Goal: Task Accomplishment & Management: Manage account settings

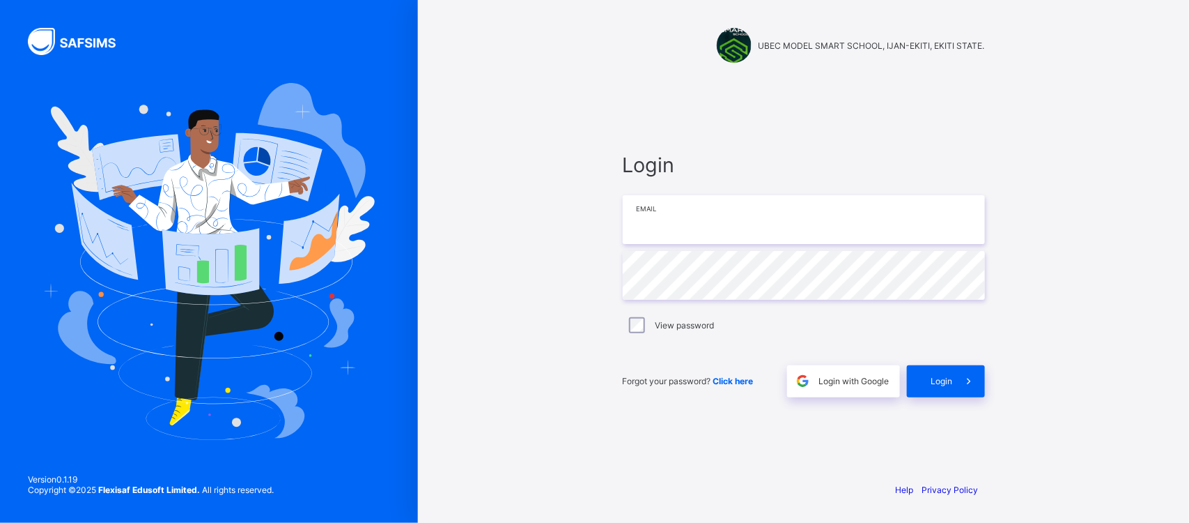
type input "**********"
click at [944, 377] on span "Login" at bounding box center [943, 381] width 22 height 10
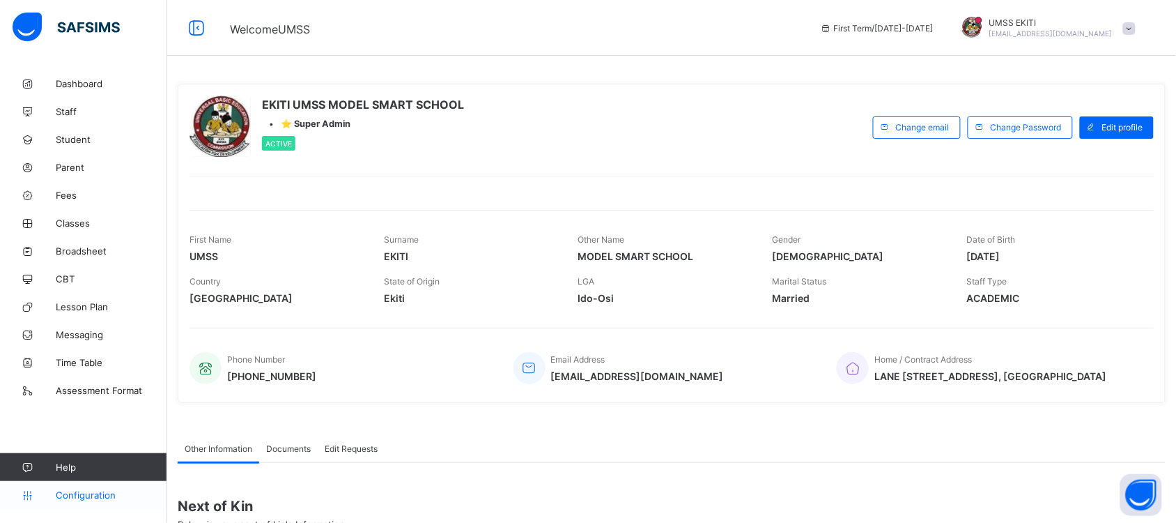
click at [95, 495] on span "Configuration" at bounding box center [111, 494] width 111 height 11
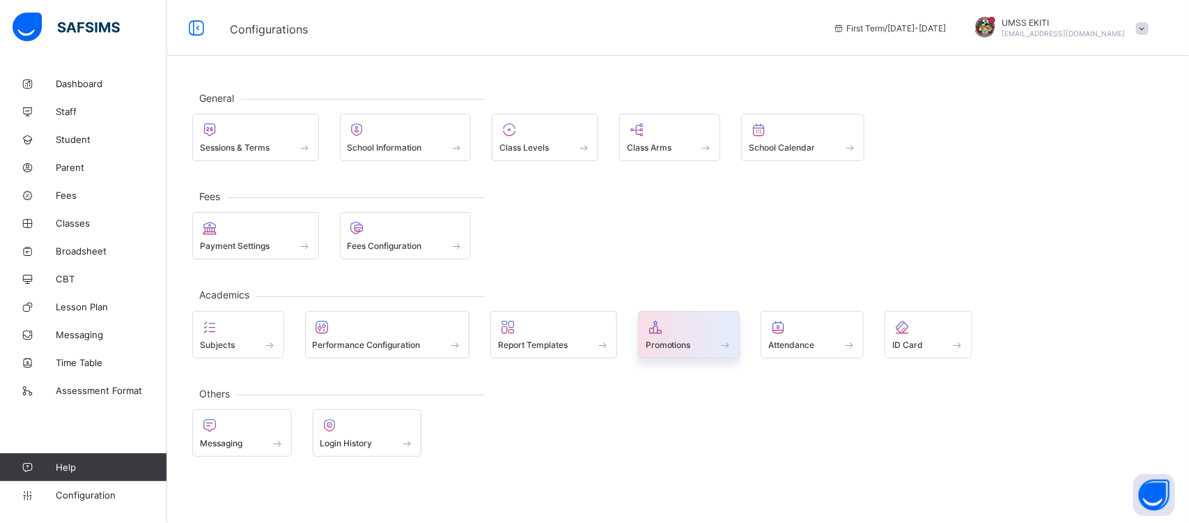
click at [679, 339] on span at bounding box center [689, 336] width 87 height 3
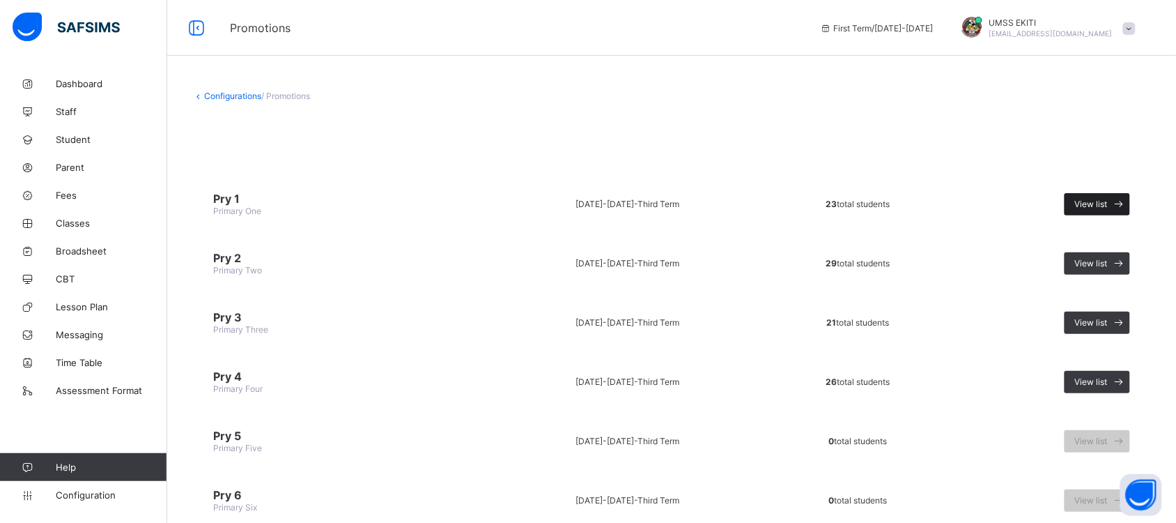
click at [1103, 202] on span "View list" at bounding box center [1091, 204] width 33 height 10
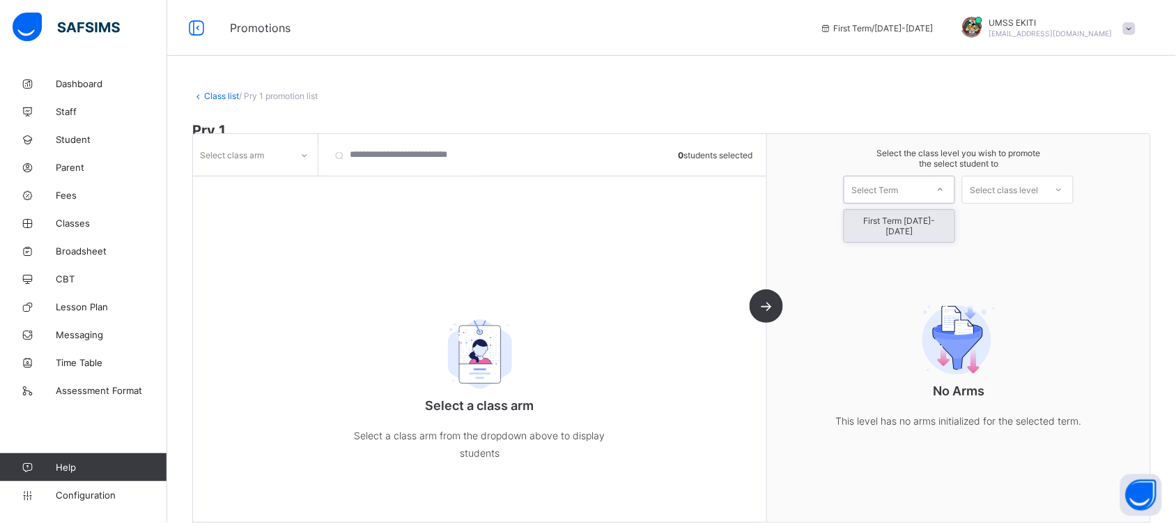
click at [945, 183] on icon at bounding box center [940, 190] width 8 height 14
click at [936, 223] on div "First Term [DATE]-[DATE]" at bounding box center [899, 226] width 110 height 32
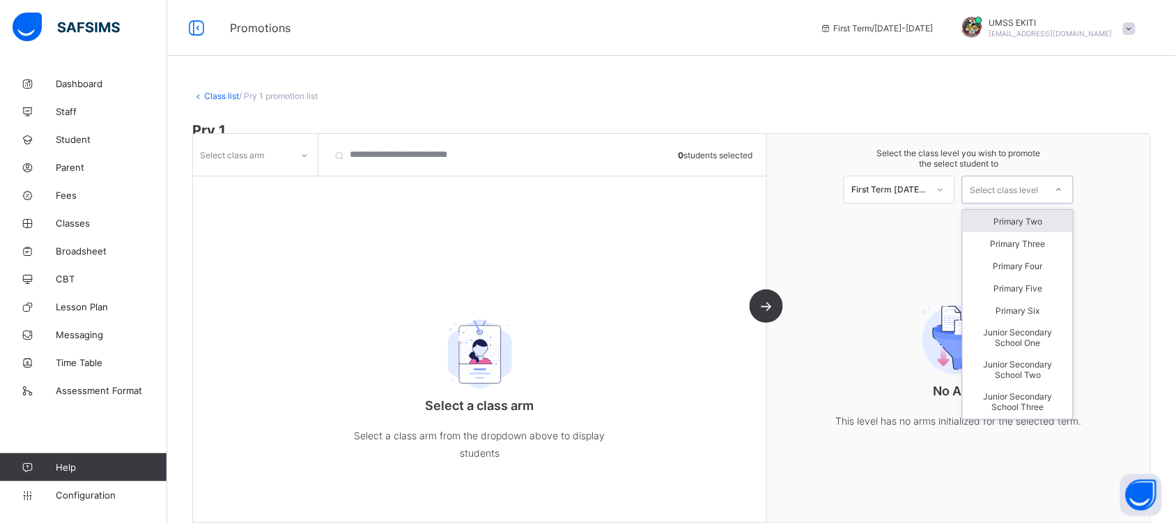
click at [1063, 185] on icon at bounding box center [1059, 190] width 8 height 14
click at [1045, 220] on div "Primary Two" at bounding box center [1018, 221] width 110 height 22
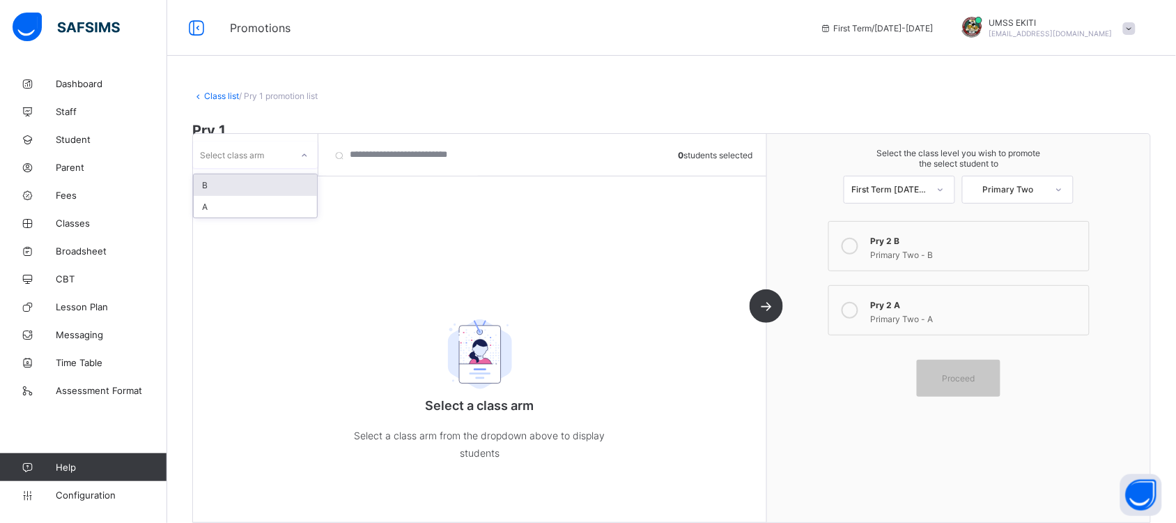
click at [304, 155] on icon at bounding box center [304, 155] width 5 height 3
click at [284, 200] on div "A" at bounding box center [255, 207] width 123 height 22
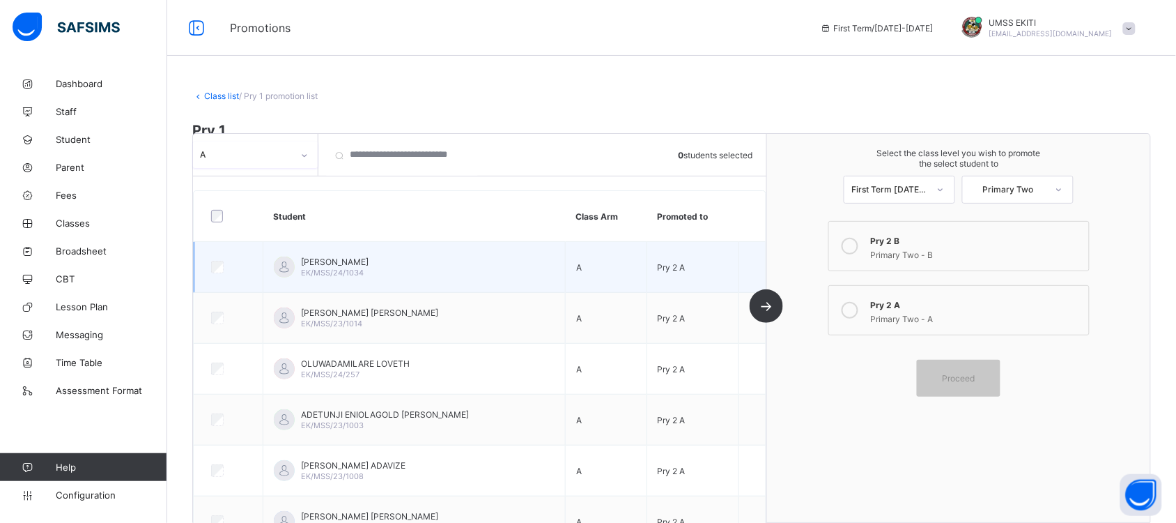
click at [225, 263] on div at bounding box center [228, 267] width 40 height 13
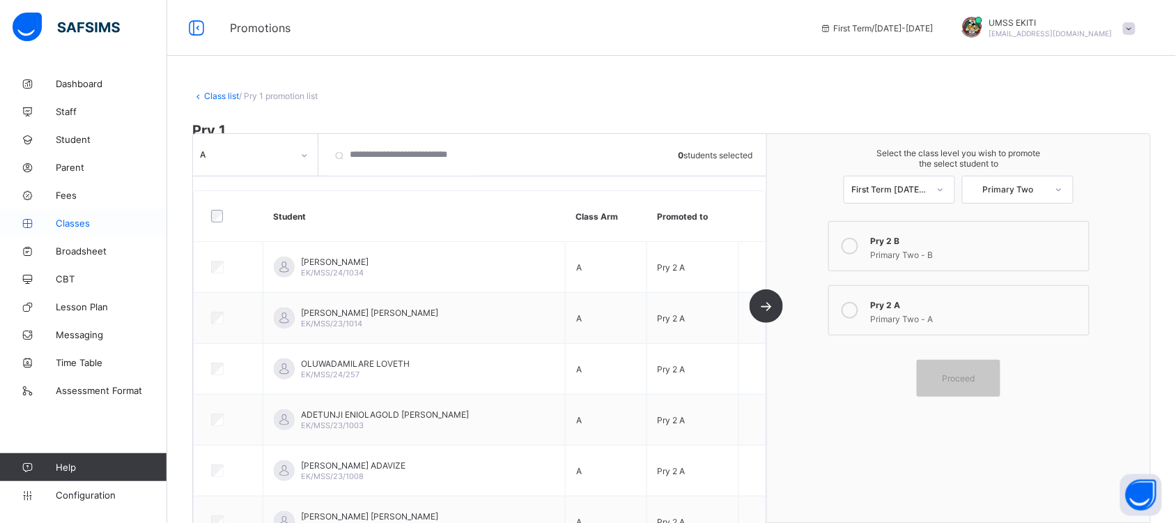
click at [82, 224] on span "Classes" at bounding box center [111, 222] width 111 height 11
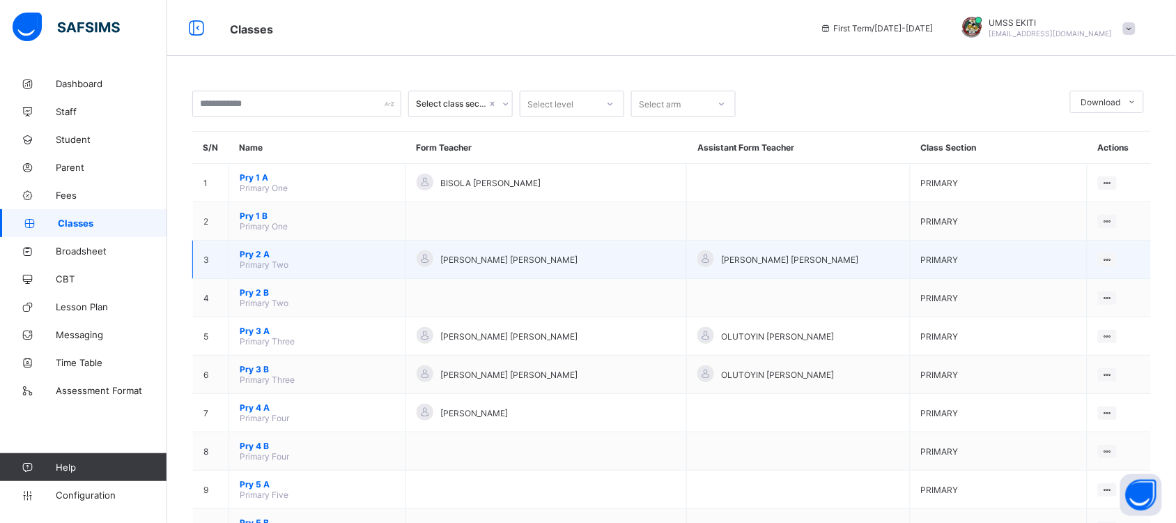
click at [269, 249] on span "Pry 2 A" at bounding box center [317, 254] width 155 height 10
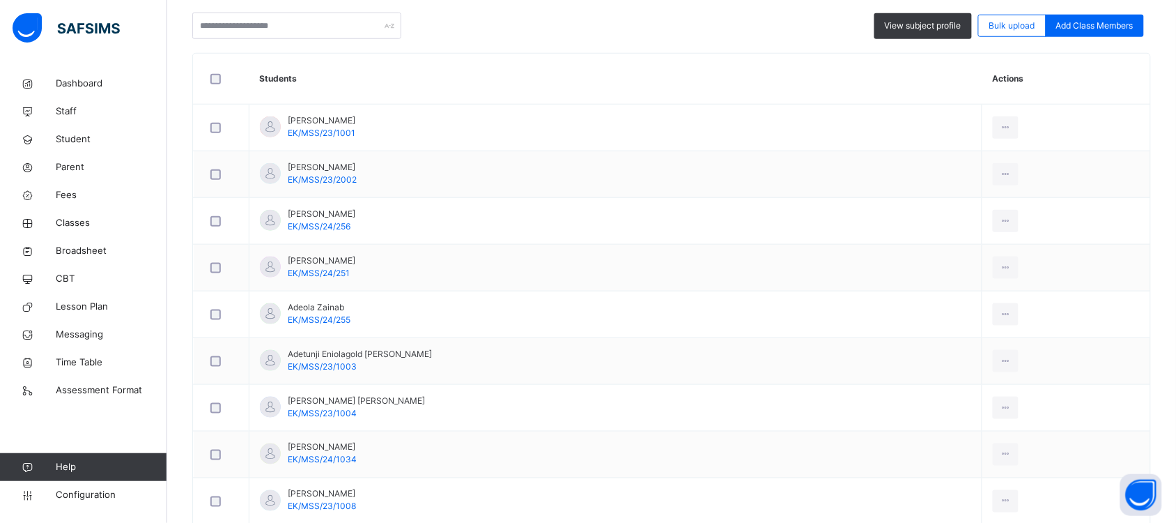
scroll to position [339, 0]
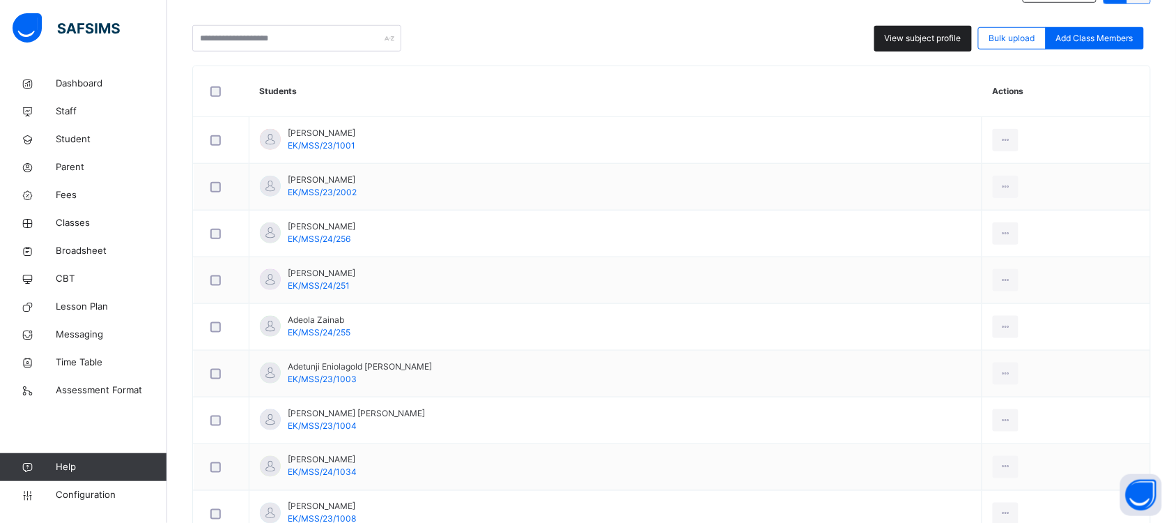
click at [950, 42] on span "View subject profile" at bounding box center [923, 38] width 77 height 13
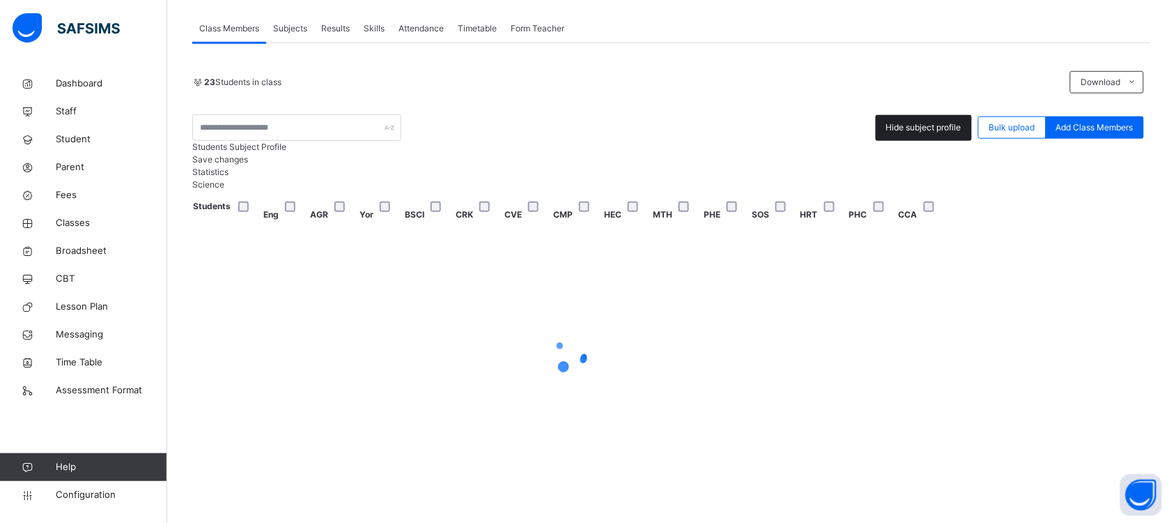
scroll to position [338, 0]
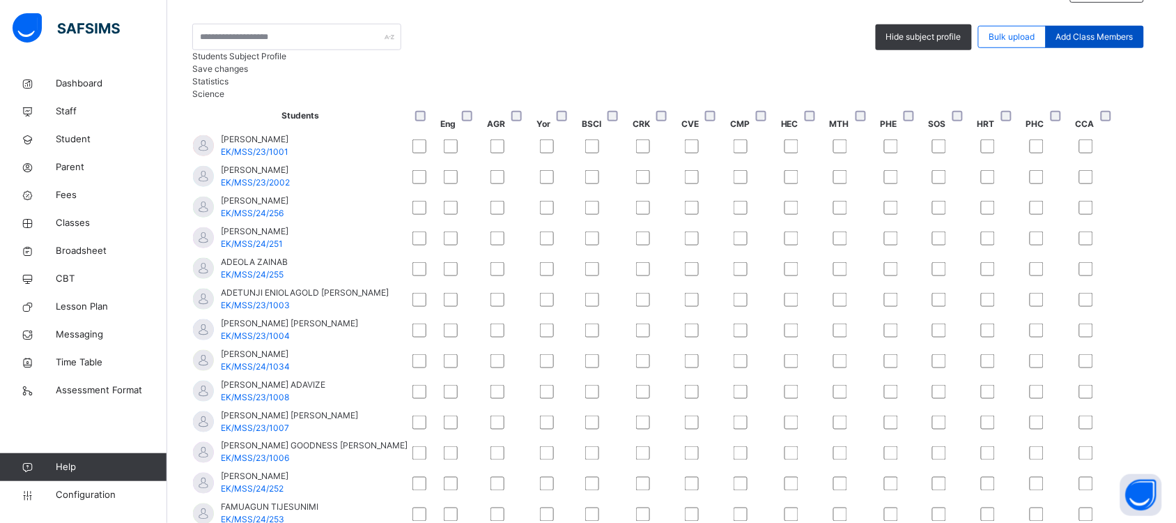
click at [1088, 39] on span "Add Class Members" at bounding box center [1094, 37] width 77 height 13
click at [84, 138] on span "Student" at bounding box center [111, 139] width 111 height 14
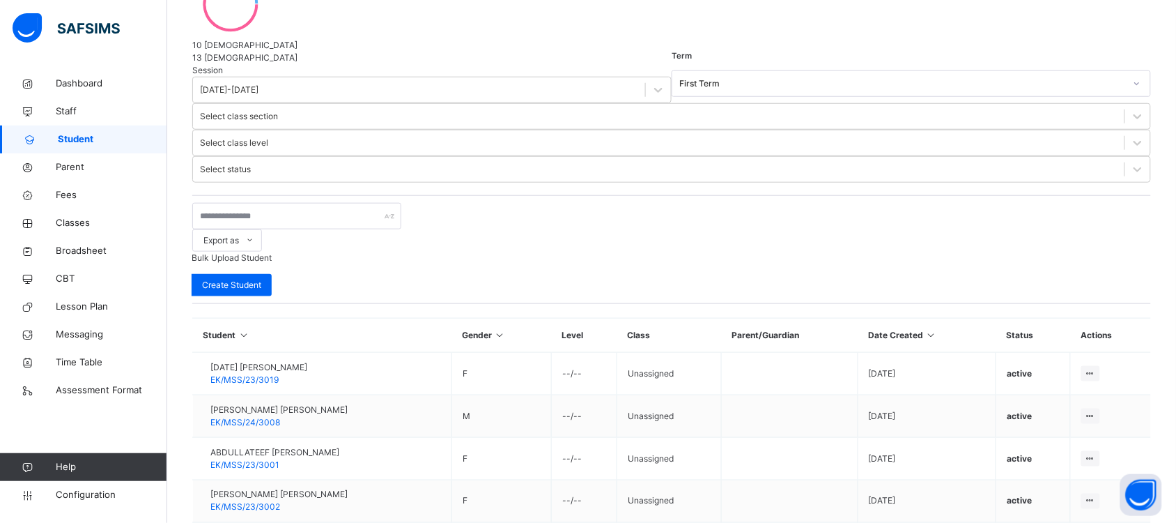
scroll to position [301, 0]
click at [84, 224] on span "Classes" at bounding box center [111, 223] width 111 height 14
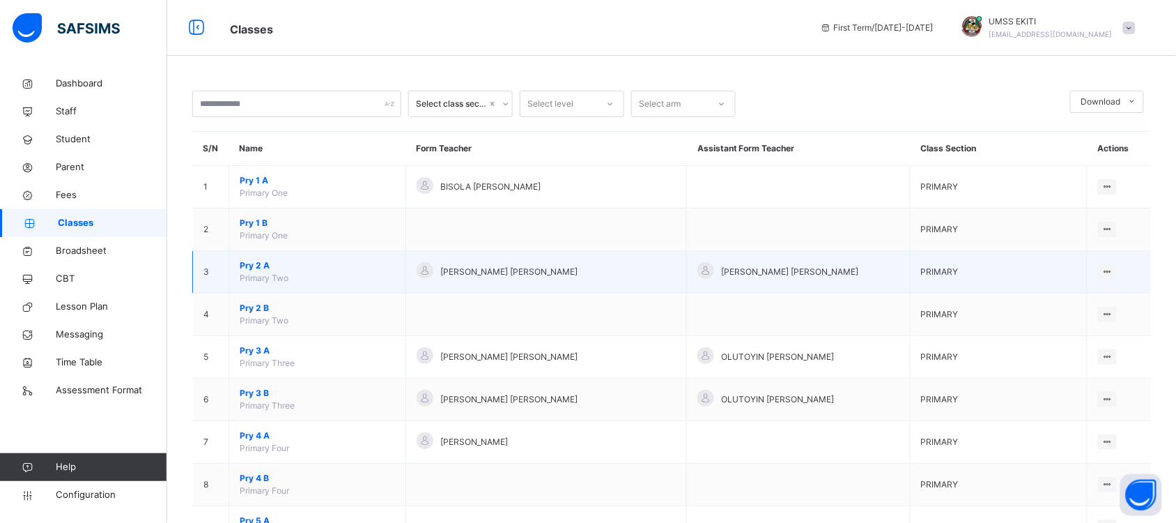
click at [258, 265] on span "Pry 2 A" at bounding box center [317, 265] width 155 height 13
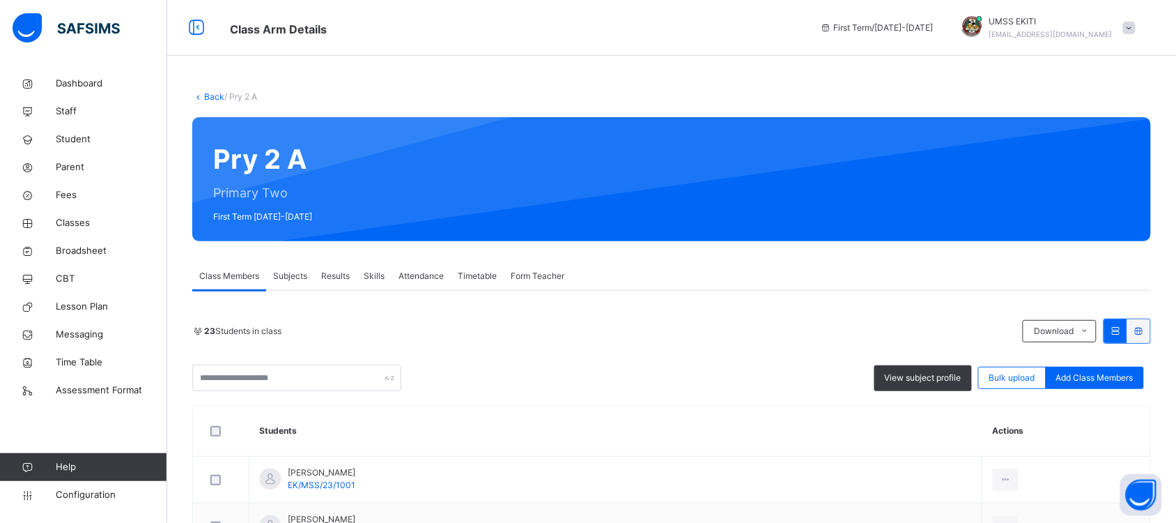
click at [280, 276] on span "Subjects" at bounding box center [290, 276] width 34 height 13
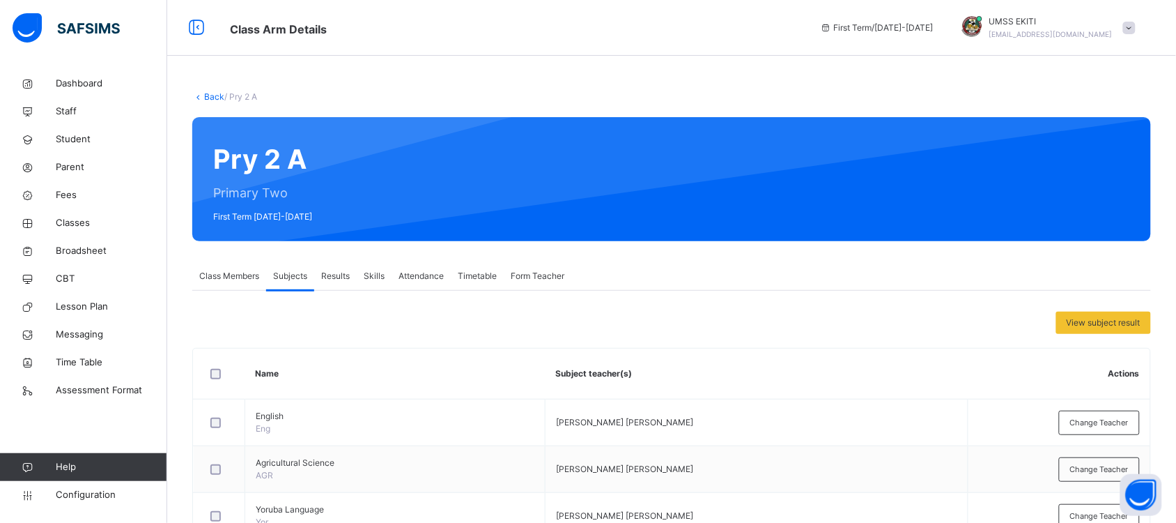
click at [235, 277] on span "Class Members" at bounding box center [229, 276] width 60 height 13
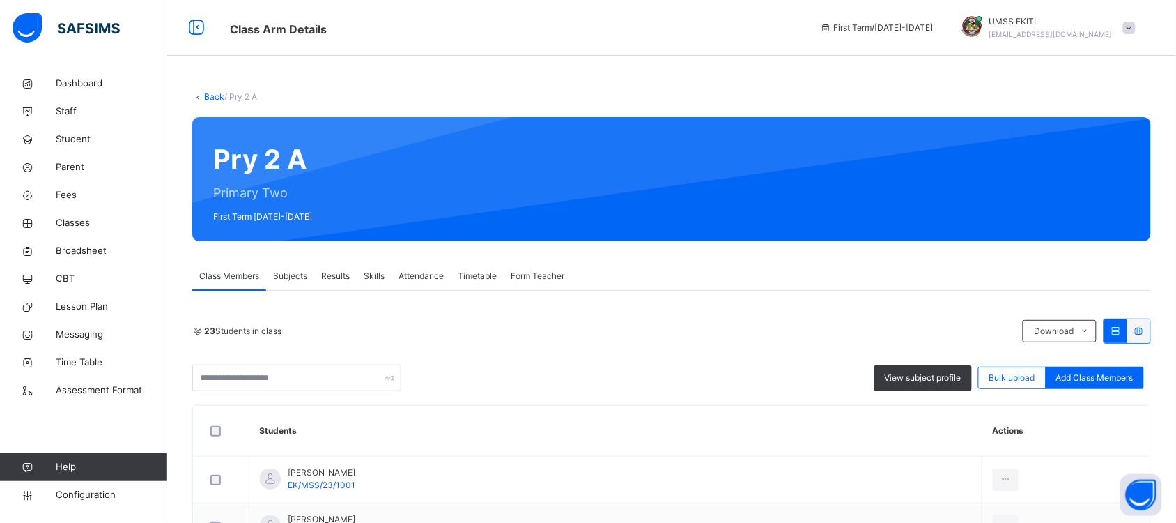
click at [314, 273] on div "Subjects" at bounding box center [290, 276] width 48 height 28
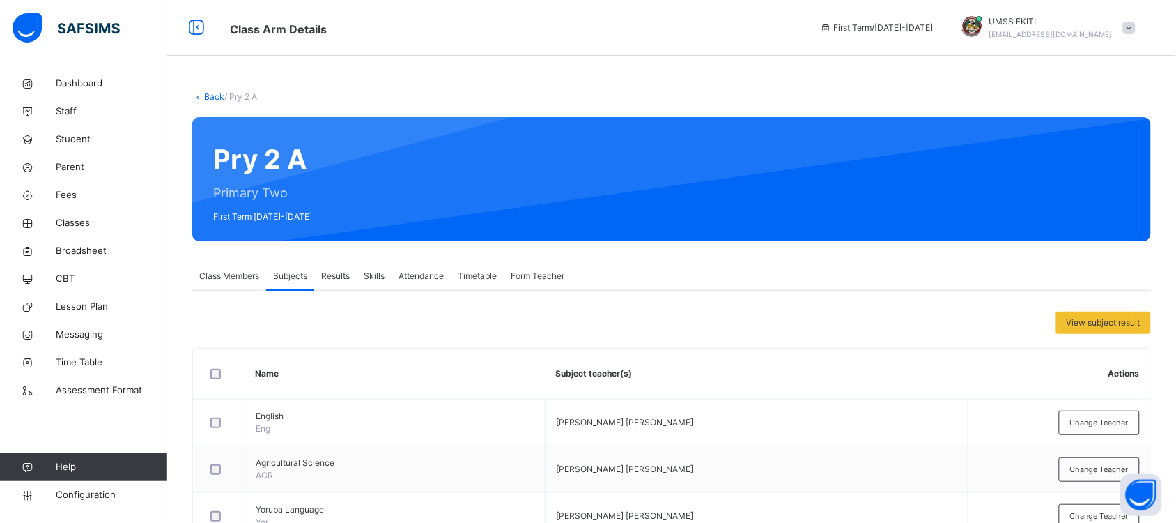
click at [339, 277] on span "Results" at bounding box center [335, 276] width 29 height 13
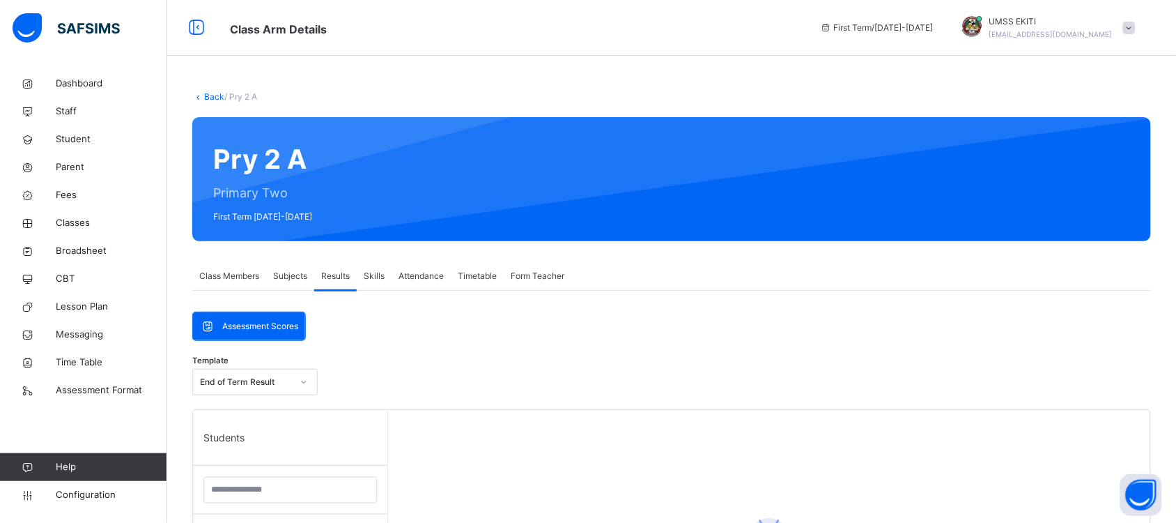
click at [216, 277] on span "Class Members" at bounding box center [229, 276] width 60 height 13
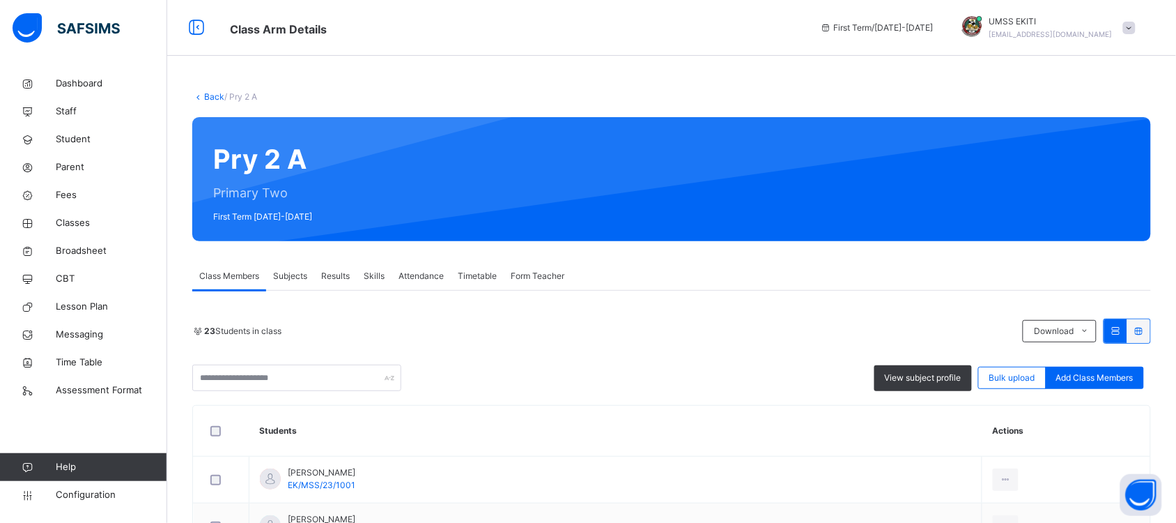
click at [294, 273] on span "Subjects" at bounding box center [290, 276] width 34 height 13
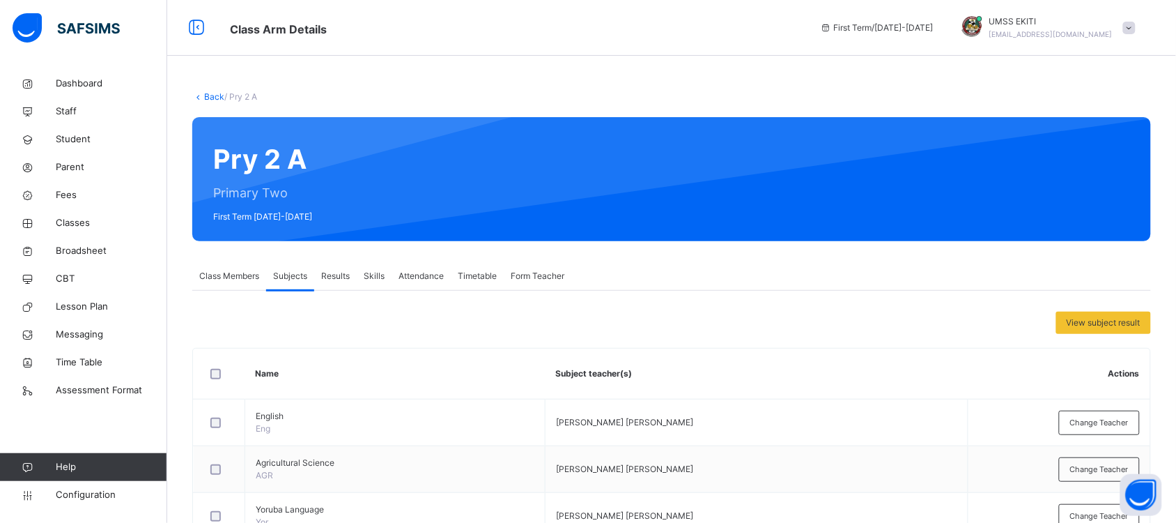
click at [339, 274] on span "Results" at bounding box center [335, 276] width 29 height 13
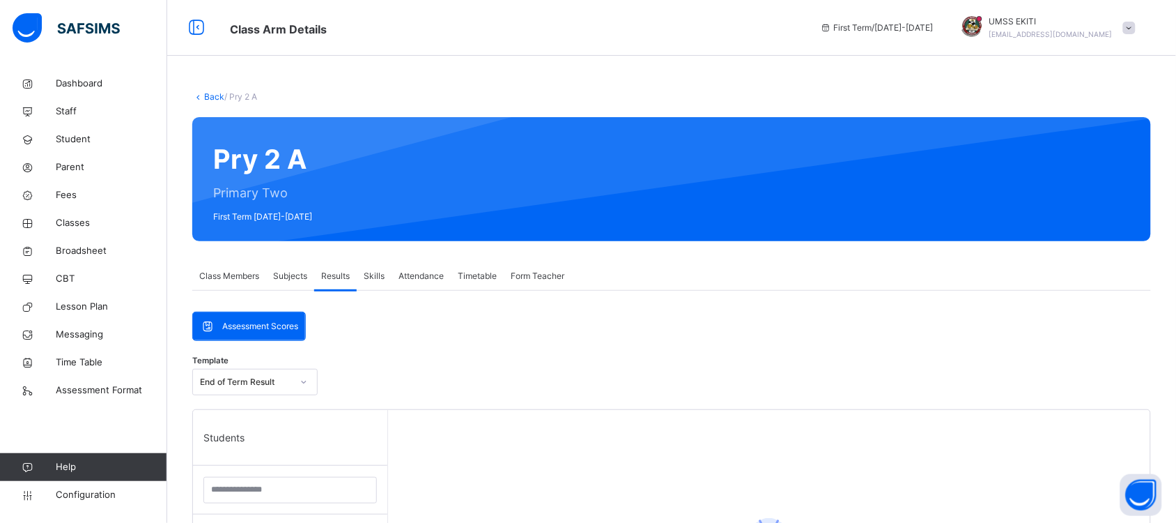
click at [227, 272] on span "Class Members" at bounding box center [229, 276] width 60 height 13
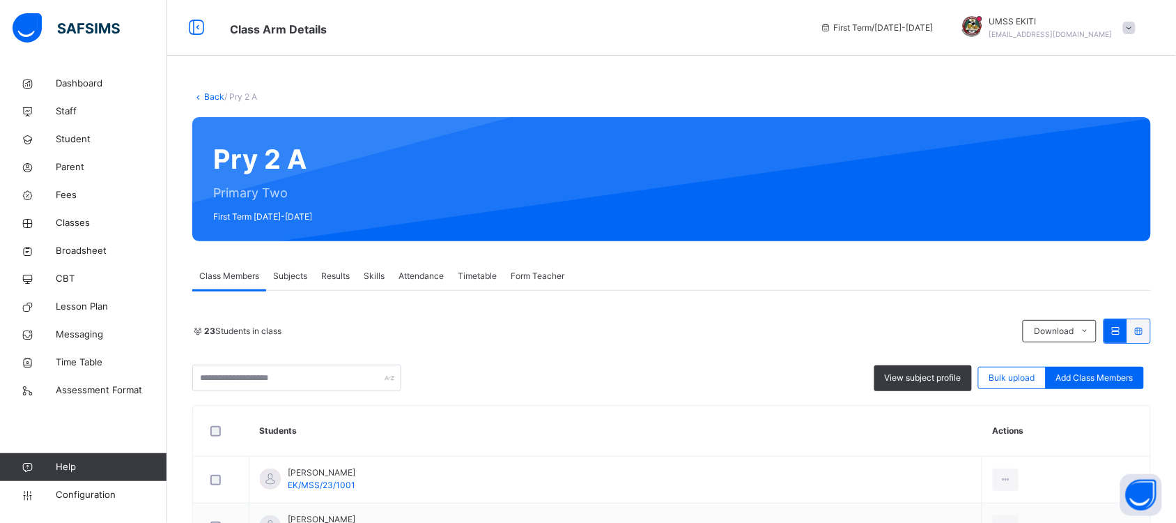
click at [294, 272] on span "Subjects" at bounding box center [290, 276] width 34 height 13
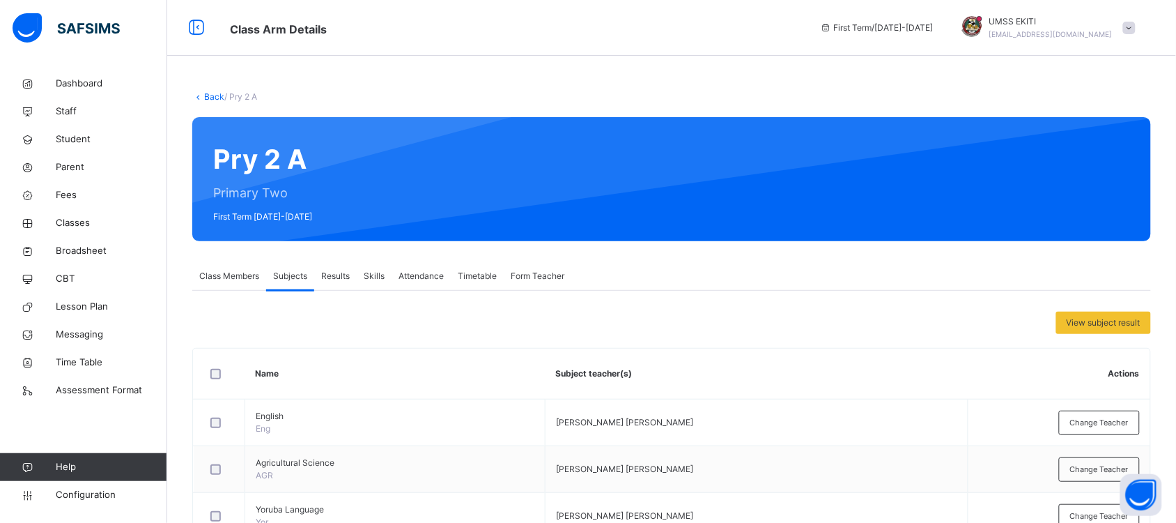
click at [334, 273] on span "Results" at bounding box center [335, 276] width 29 height 13
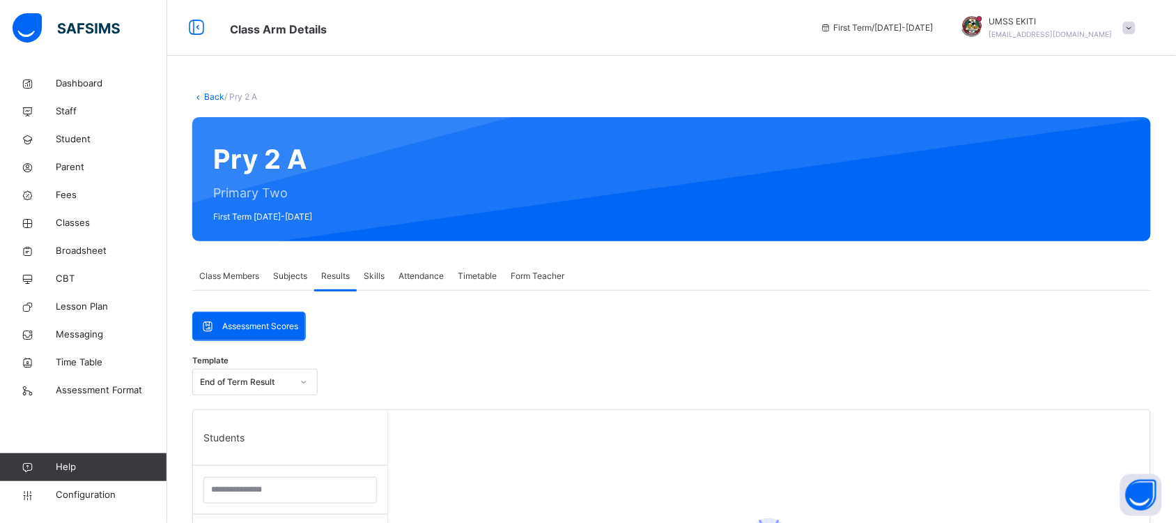
click at [381, 274] on span "Skills" at bounding box center [374, 276] width 21 height 13
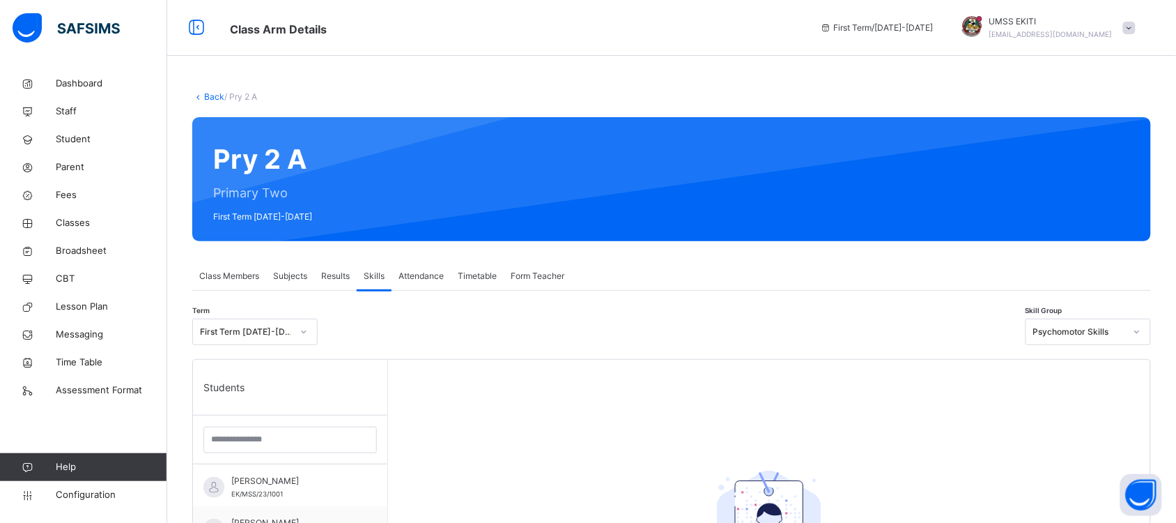
click at [248, 273] on span "Class Members" at bounding box center [229, 276] width 60 height 13
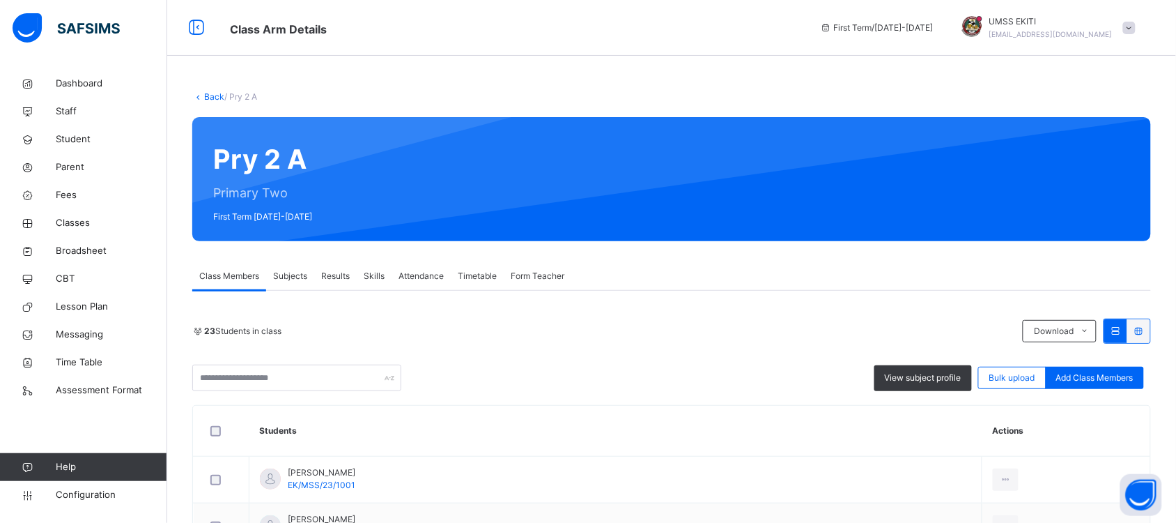
click at [279, 272] on span "Subjects" at bounding box center [290, 276] width 34 height 13
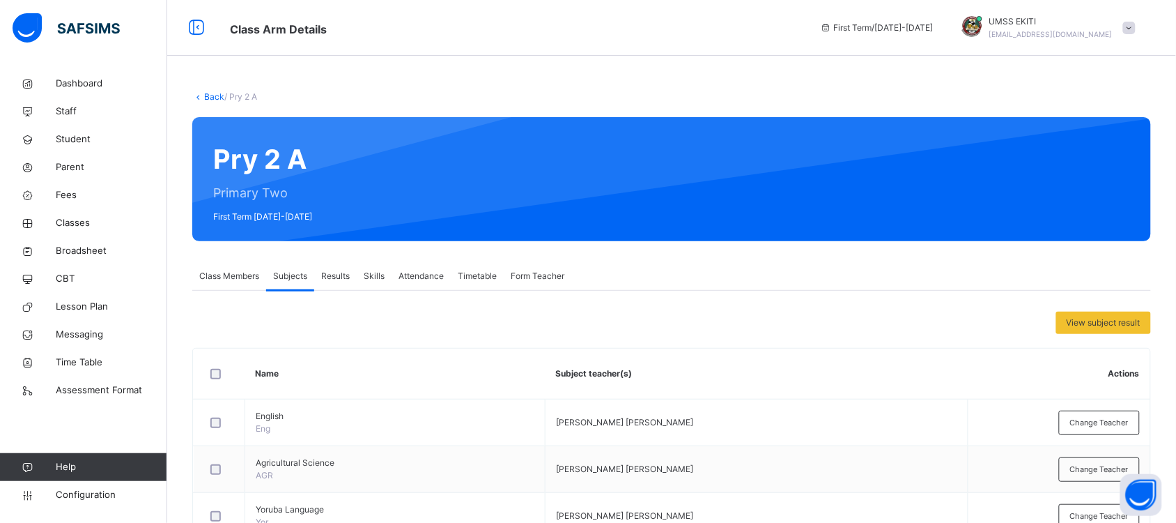
click at [333, 270] on span "Results" at bounding box center [335, 276] width 29 height 13
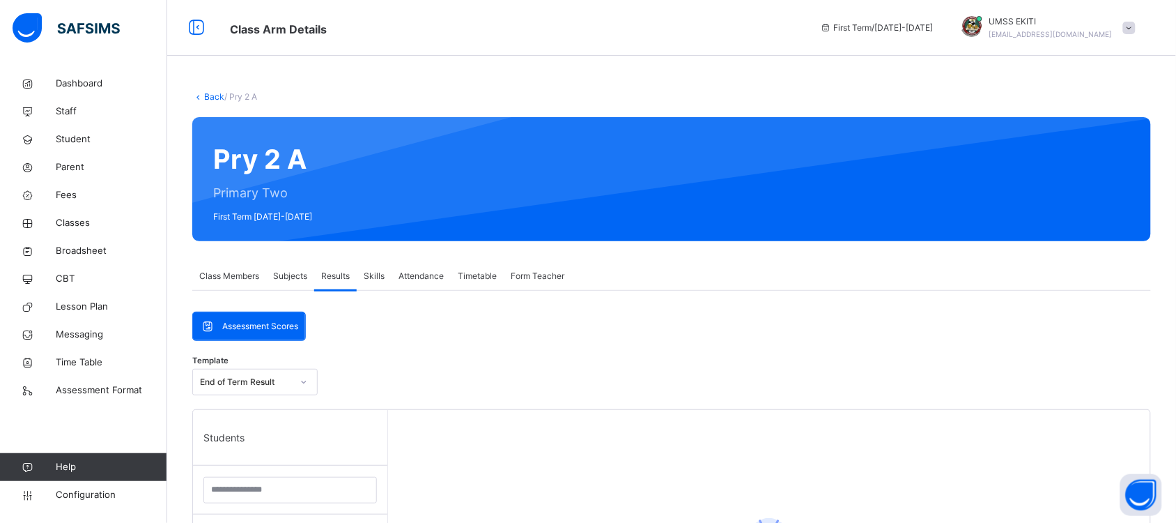
click at [286, 326] on span "Assessment Scores" at bounding box center [260, 326] width 76 height 13
click at [255, 321] on span "Assessment Scores" at bounding box center [260, 326] width 76 height 13
click at [230, 268] on div "Class Members" at bounding box center [229, 276] width 74 height 28
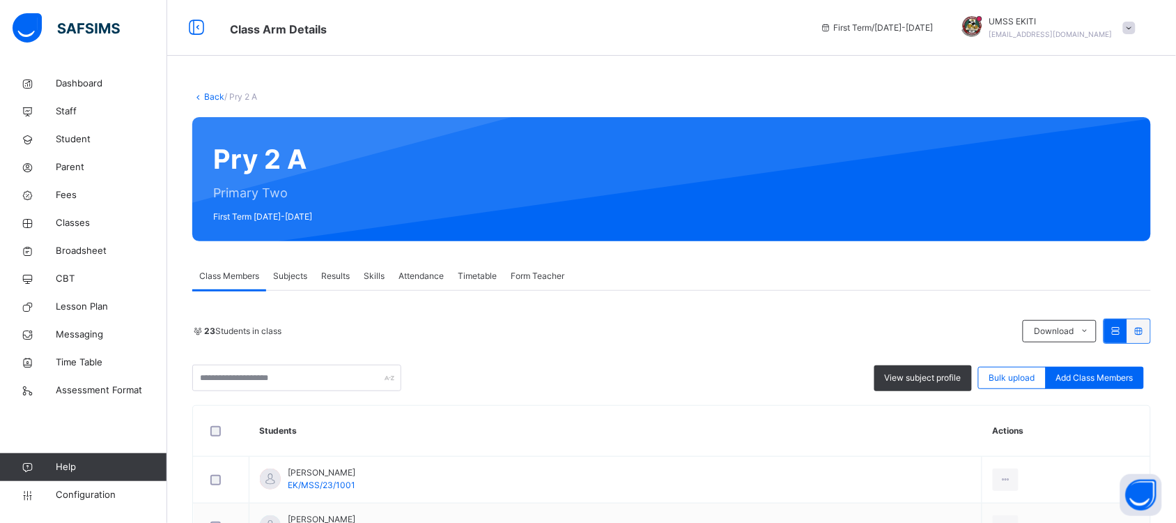
click at [554, 319] on div "23 Students in class Download Pdf Report Excel Report" at bounding box center [671, 330] width 959 height 25
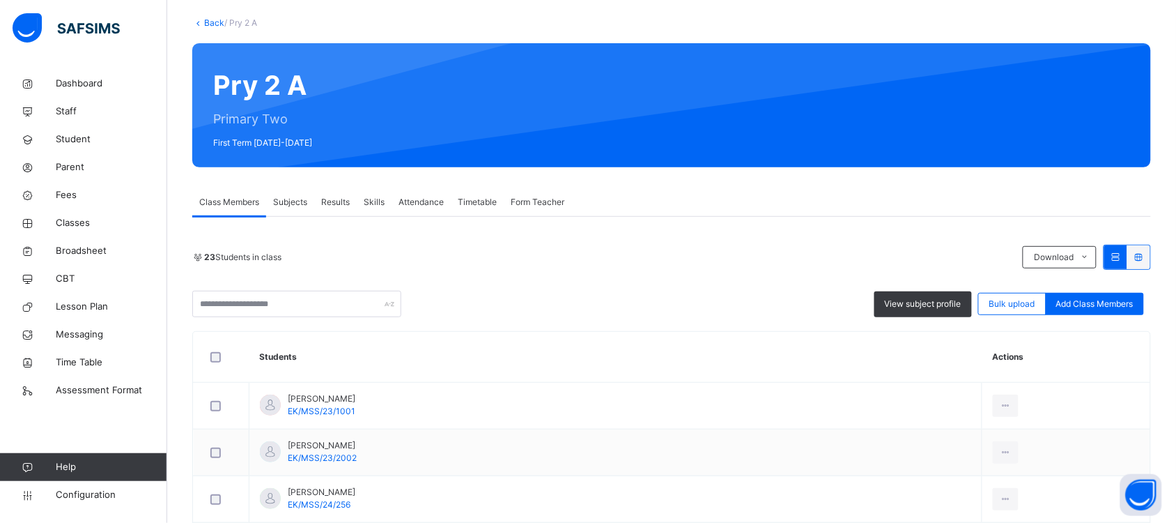
scroll to position [98, 0]
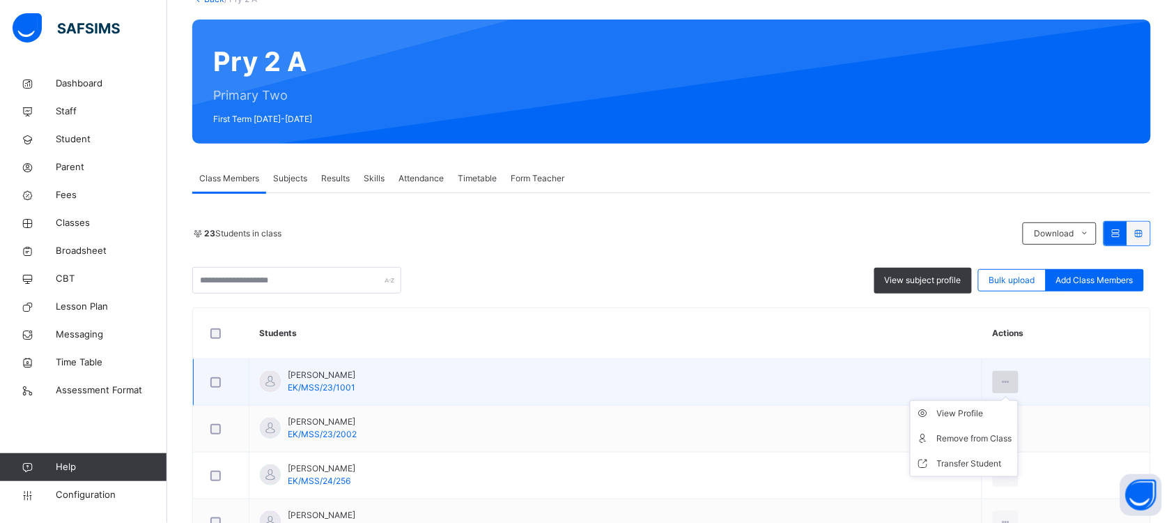
click at [1000, 382] on icon at bounding box center [1006, 382] width 12 height 13
click at [962, 437] on div "Remove from Class" at bounding box center [974, 438] width 75 height 14
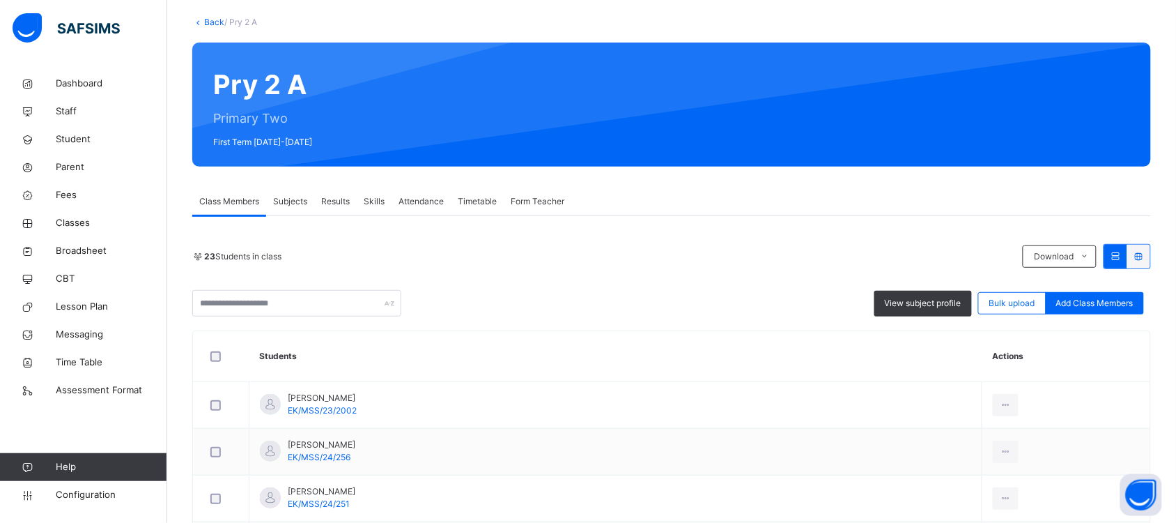
scroll to position [0, 0]
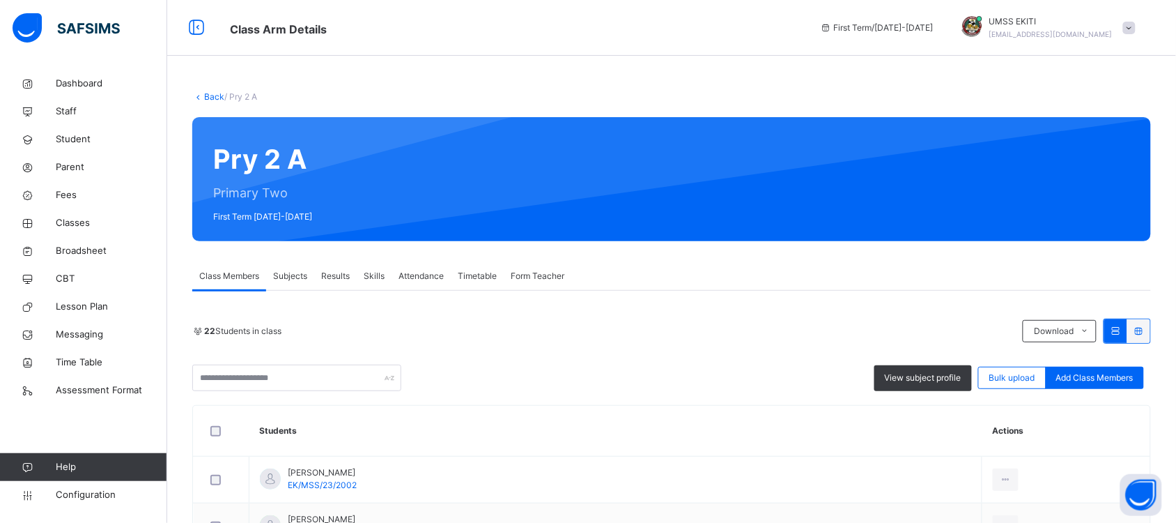
click at [84, 493] on span "Configuration" at bounding box center [111, 495] width 111 height 14
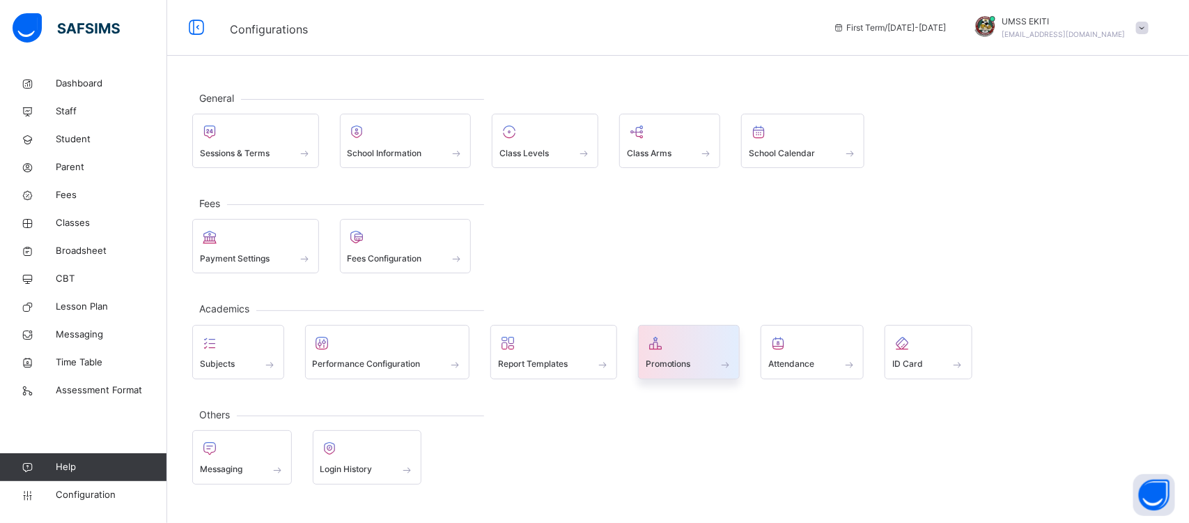
click at [690, 363] on span "Promotions" at bounding box center [668, 363] width 45 height 13
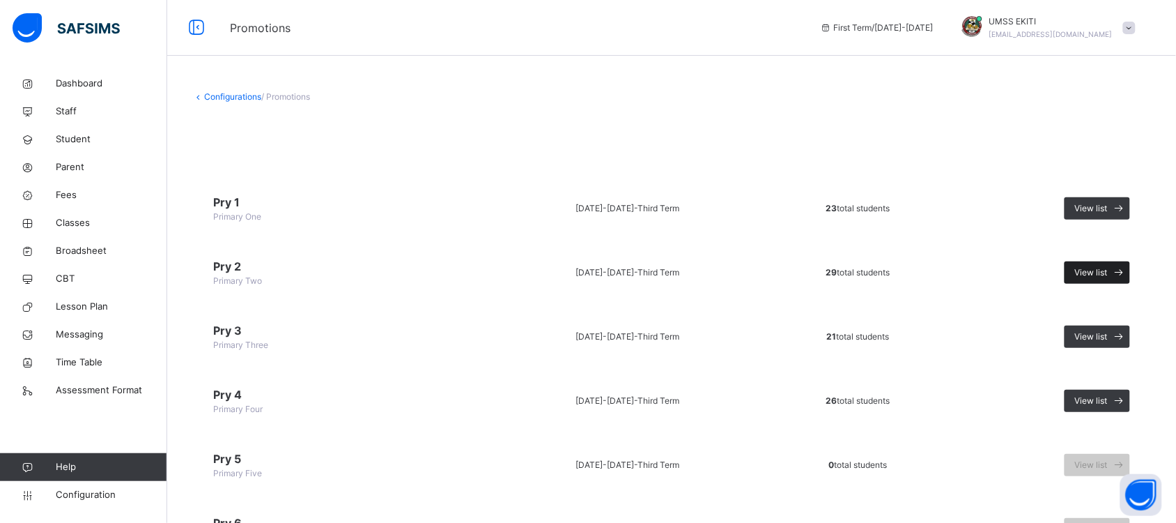
click at [1108, 272] on span "View list" at bounding box center [1091, 272] width 33 height 13
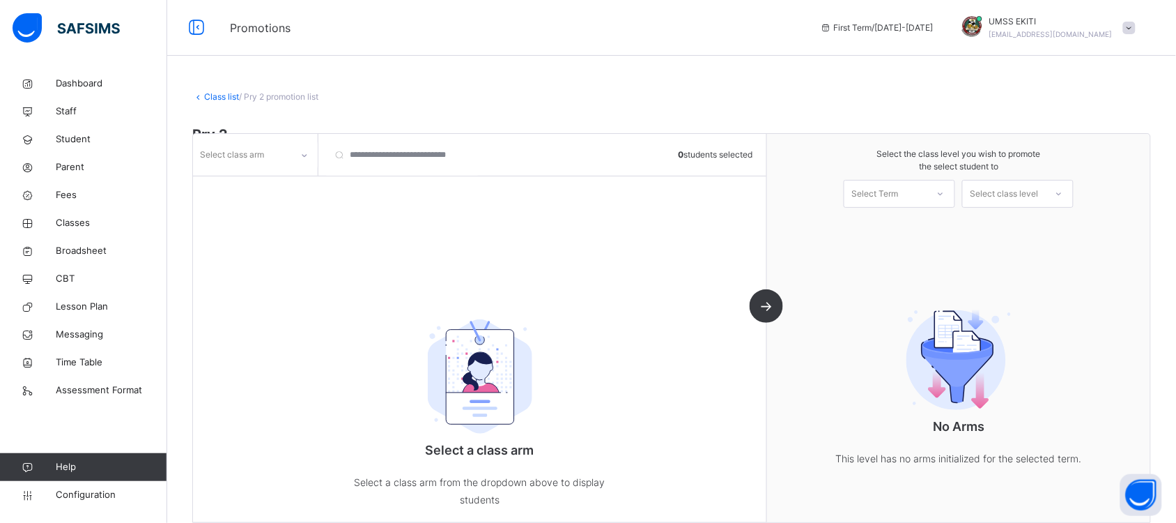
click at [303, 231] on div "Select class arm 0 students selected Select a class arm Select a class arm from…" at bounding box center [480, 328] width 574 height 388
drag, startPoint x: 304, startPoint y: 159, endPoint x: 272, endPoint y: 311, distance: 156.1
click at [272, 311] on div "Select a class arm Select a class arm from the dropdown above to display studen…" at bounding box center [479, 408] width 573 height 255
click at [302, 153] on icon at bounding box center [304, 155] width 8 height 14
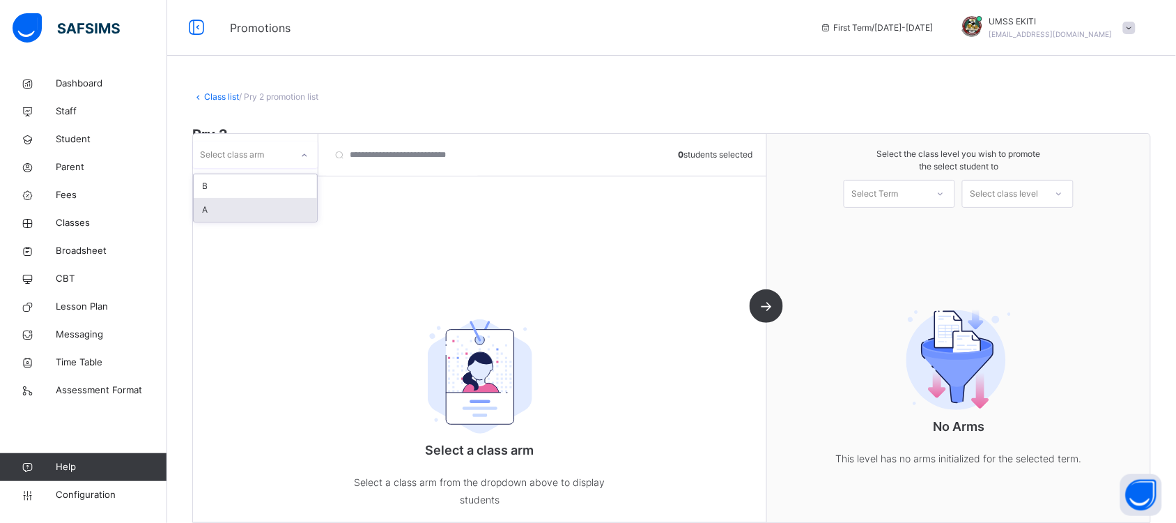
click at [289, 210] on div "A" at bounding box center [255, 210] width 123 height 24
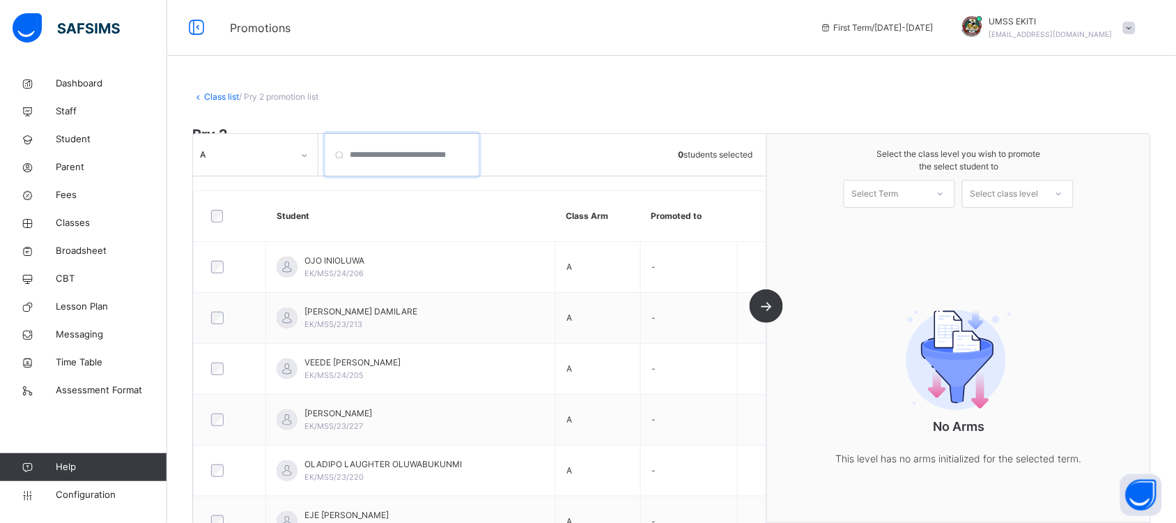
click at [458, 153] on input "search" at bounding box center [401, 155] width 153 height 42
click at [945, 190] on icon at bounding box center [940, 194] width 8 height 14
click at [934, 224] on div "First Term [DATE]-[DATE]" at bounding box center [899, 232] width 110 height 36
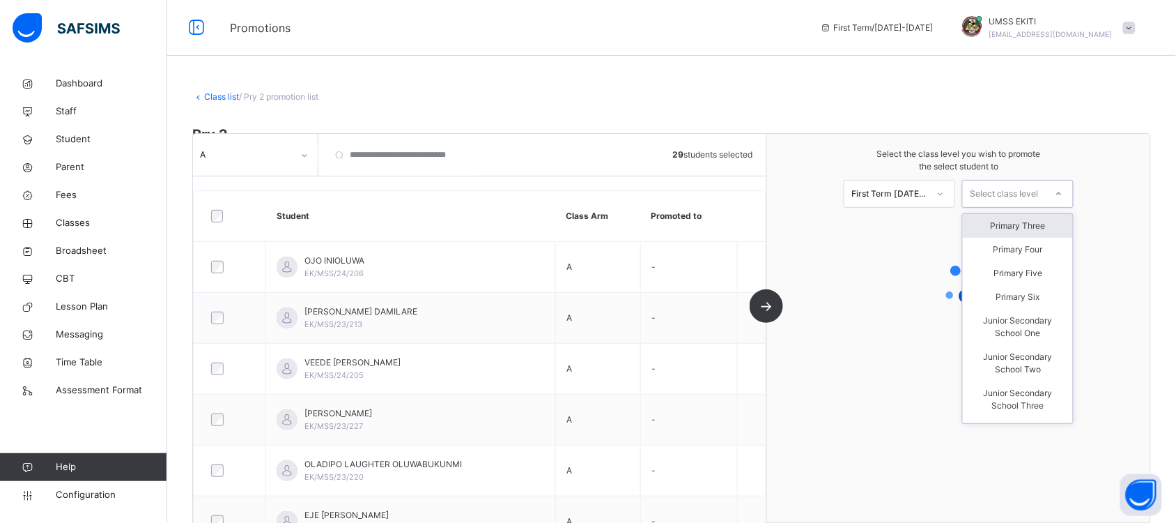
click at [1064, 192] on div at bounding box center [1058, 194] width 25 height 24
click at [1049, 224] on div "Primary Three" at bounding box center [1018, 226] width 110 height 24
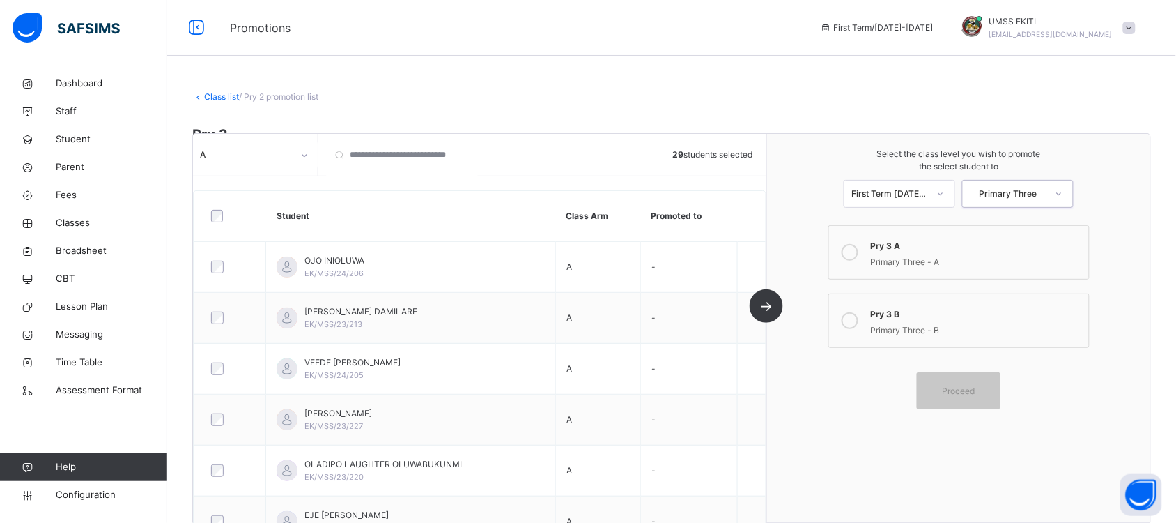
click at [858, 252] on icon at bounding box center [850, 252] width 17 height 17
click at [960, 388] on span "Proceed" at bounding box center [959, 391] width 33 height 13
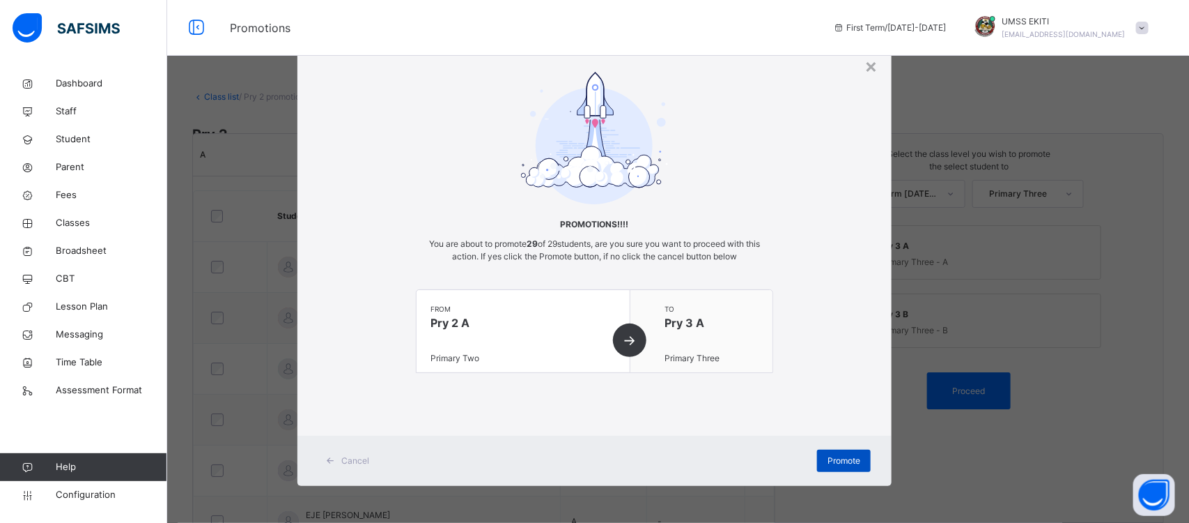
click at [837, 458] on span "Promote" at bounding box center [844, 460] width 33 height 13
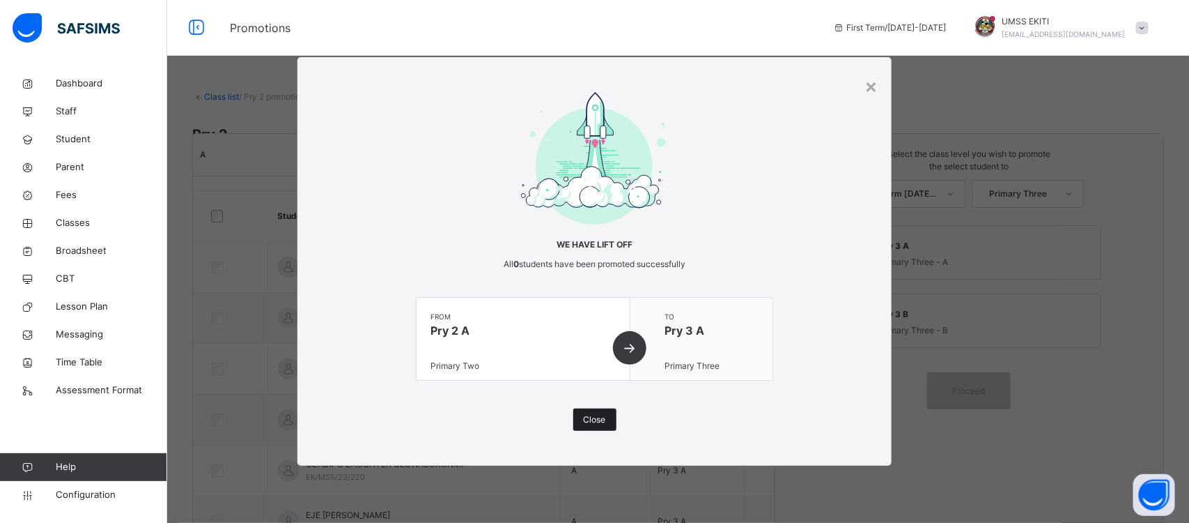
click at [607, 422] on div "Close" at bounding box center [594, 419] width 43 height 22
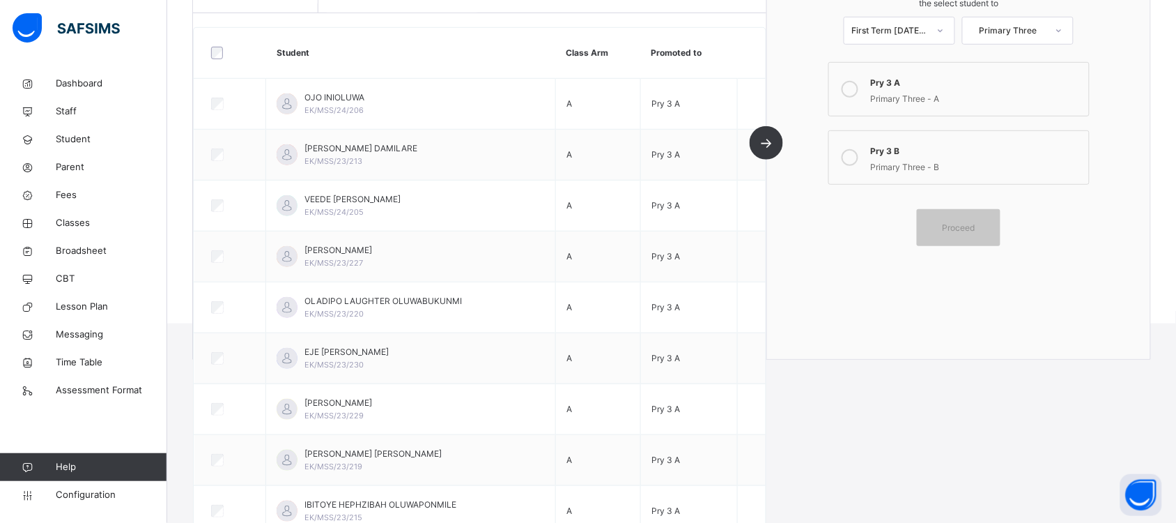
scroll to position [249, 0]
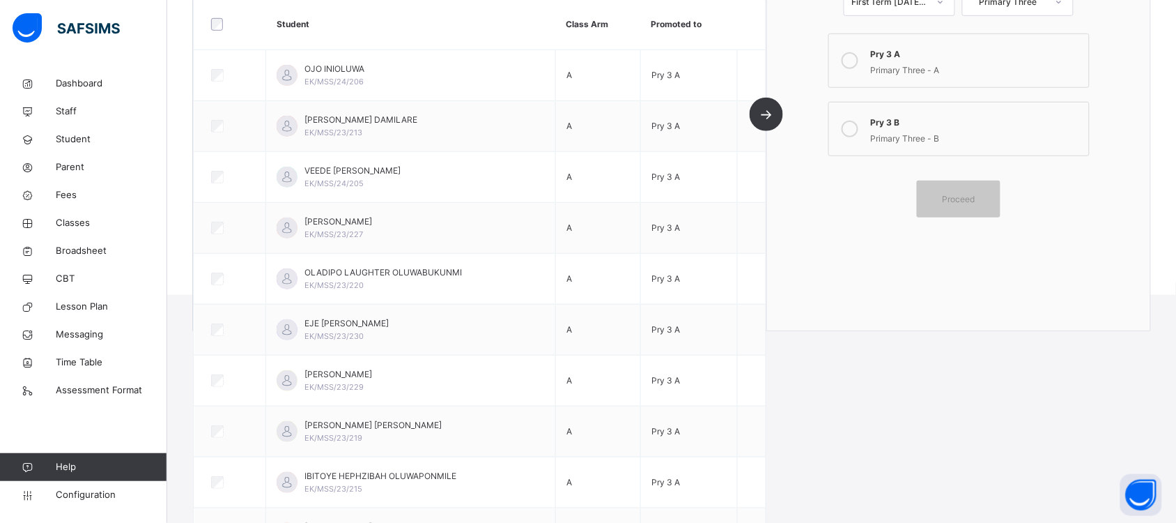
click at [882, 295] on html "Promotions First Term / 2025-2026 UMSS EKITI ubecmss.ekiti@gmail.com Dashboard …" at bounding box center [588, 23] width 1176 height 544
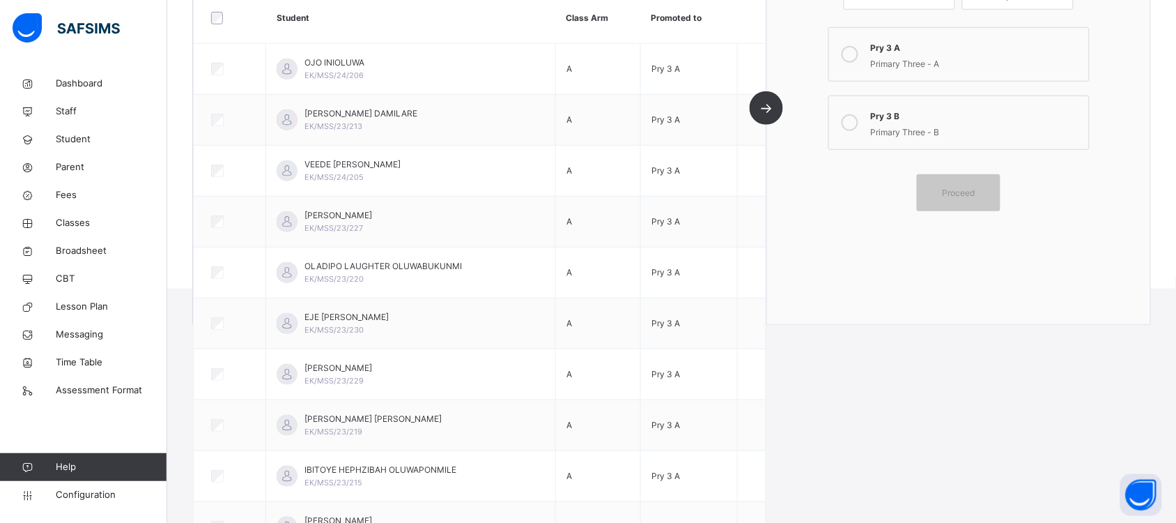
scroll to position [252, 0]
drag, startPoint x: 1096, startPoint y: 165, endPoint x: 1053, endPoint y: 181, distance: 45.4
click at [1093, 165] on span at bounding box center [959, 171] width 268 height 14
click at [102, 488] on span "Configuration" at bounding box center [111, 495] width 111 height 14
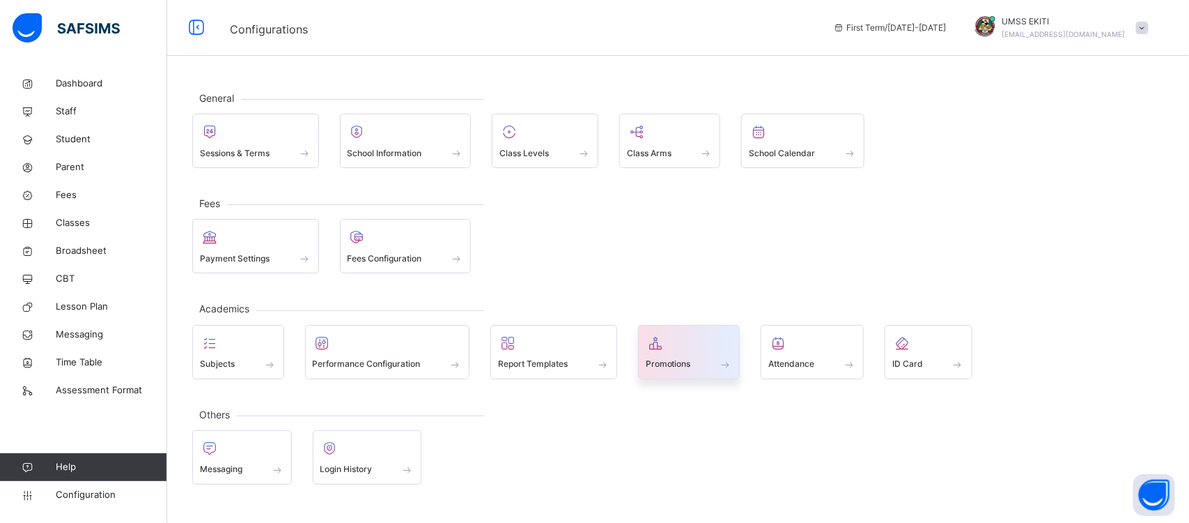
click at [677, 355] on span at bounding box center [689, 354] width 87 height 3
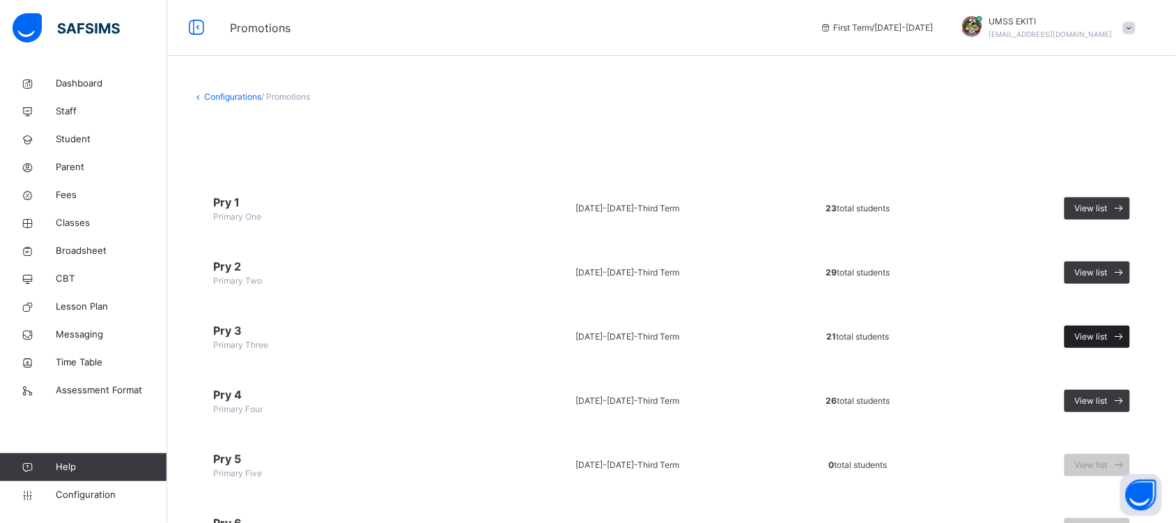
click at [1122, 331] on span at bounding box center [1119, 336] width 22 height 22
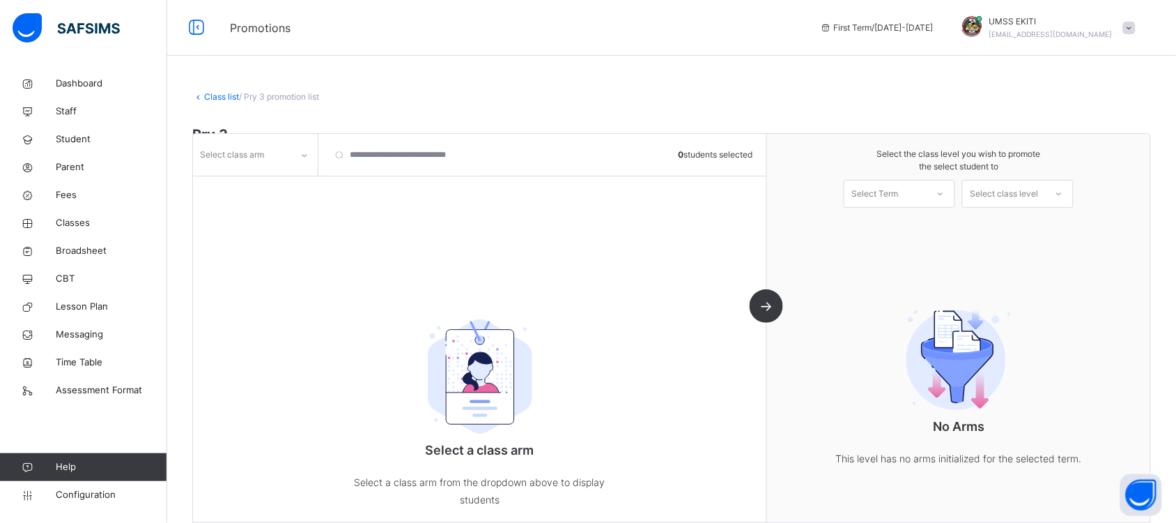
drag, startPoint x: 1122, startPoint y: 331, endPoint x: 775, endPoint y: 323, distance: 346.4
click at [775, 323] on div "No Arms This level has no arms initialized for the selected term." at bounding box center [958, 382] width 383 height 224
click at [307, 157] on icon at bounding box center [304, 155] width 8 height 14
click at [295, 175] on div "A" at bounding box center [255, 186] width 123 height 24
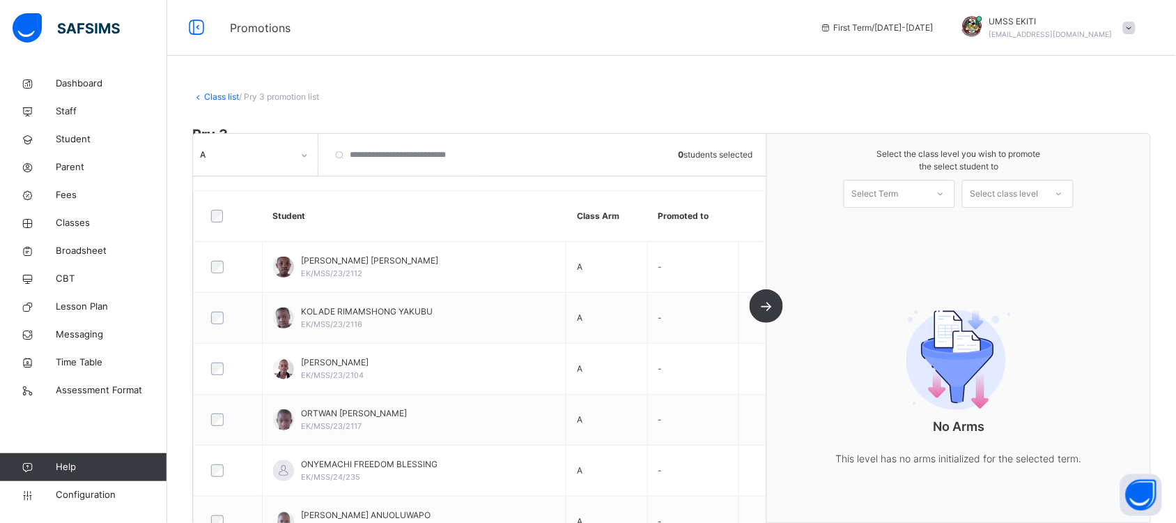
drag, startPoint x: 295, startPoint y: 175, endPoint x: 338, endPoint y: 175, distance: 43.2
click at [338, 175] on div "A 0 students selected" at bounding box center [479, 155] width 573 height 42
click at [544, 155] on div at bounding box center [582, 155] width 178 height 42
click at [916, 194] on div "Select Term" at bounding box center [885, 194] width 82 height 22
click at [916, 224] on div "First Term [DATE]-[DATE]" at bounding box center [899, 232] width 110 height 36
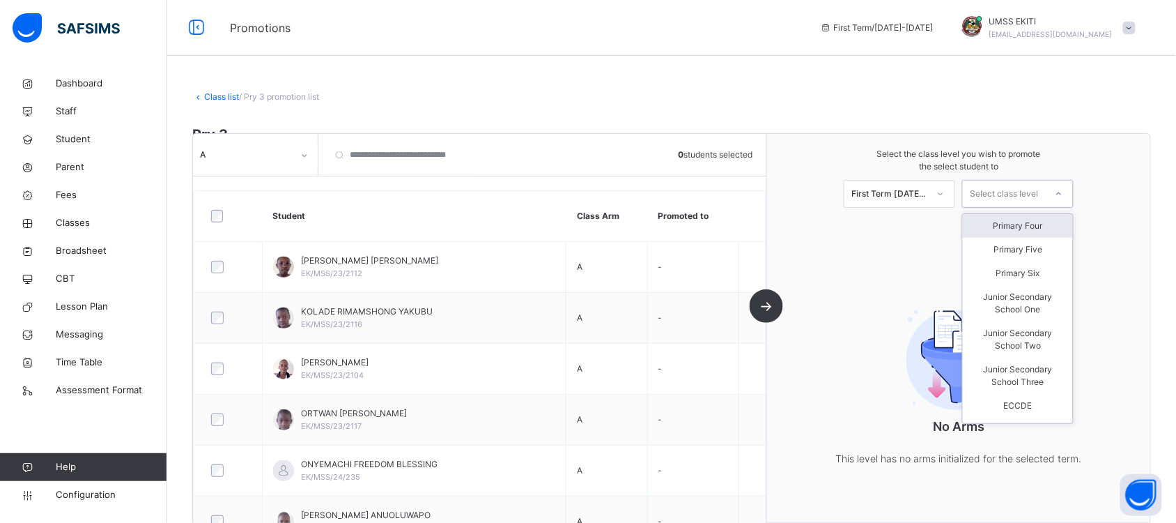
click at [1063, 196] on div at bounding box center [1058, 194] width 25 height 24
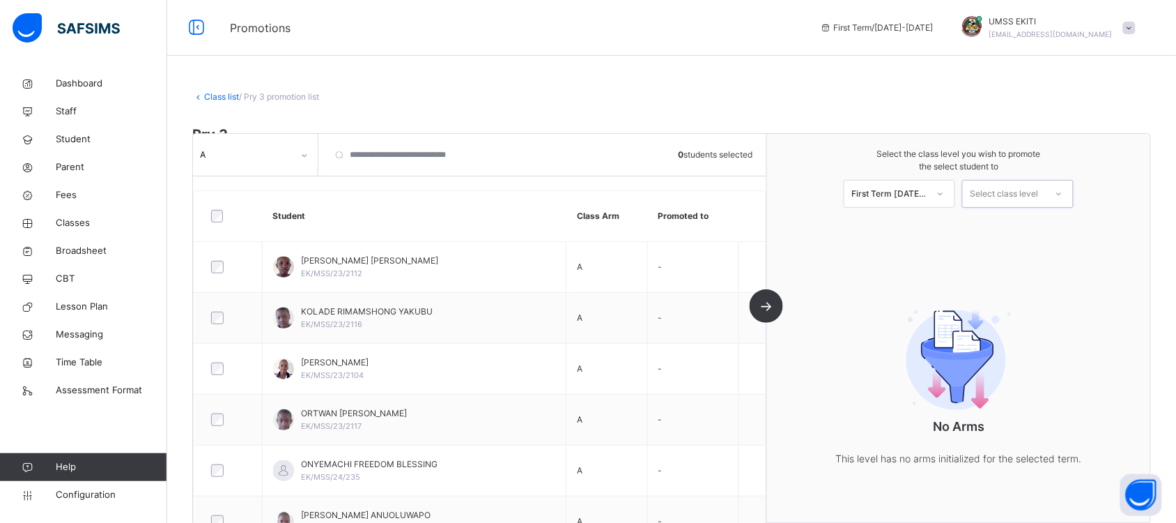
drag, startPoint x: 1063, startPoint y: 196, endPoint x: 1059, endPoint y: 190, distance: 8.1
click at [1059, 190] on div at bounding box center [1058, 194] width 25 height 24
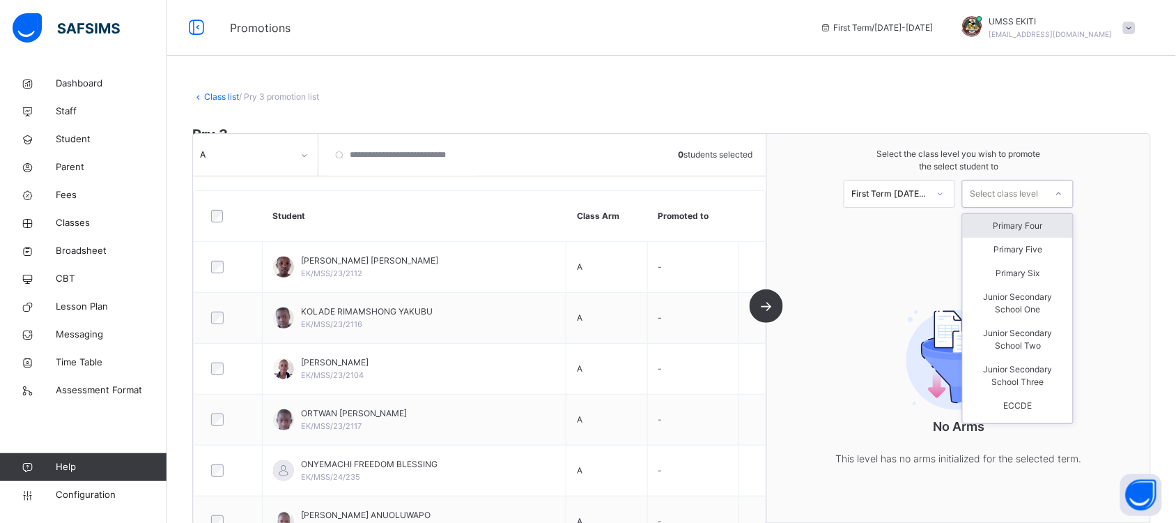
click at [1059, 190] on div at bounding box center [1058, 194] width 25 height 24
click at [1045, 218] on div "Primary Four" at bounding box center [1018, 226] width 110 height 24
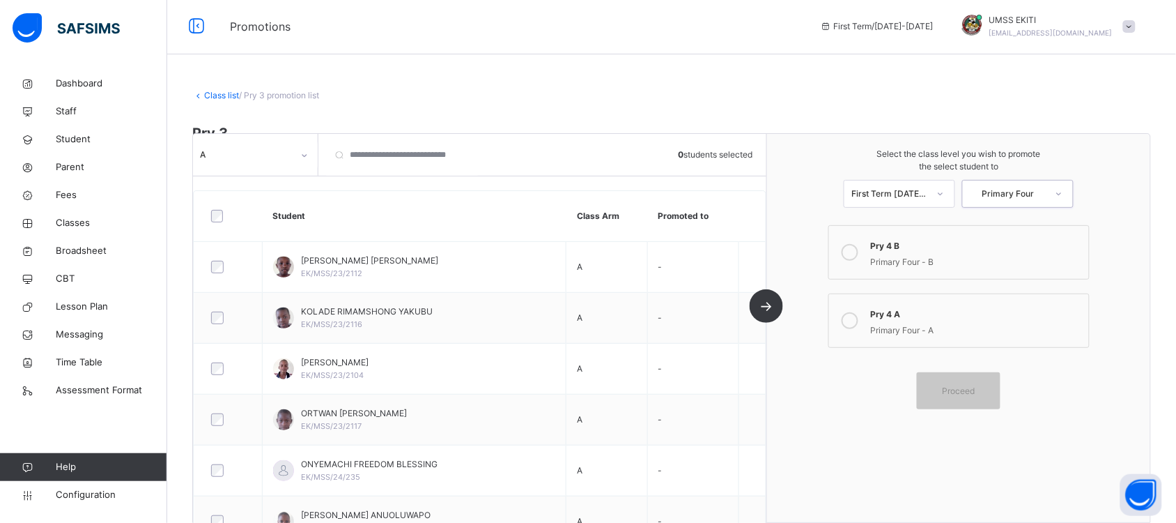
scroll to position [2, 0]
click at [767, 307] on div "A 0 students selected Student Class Arm Promoted to OYEDEPO JOY BUKOLA EK/MSS/2…" at bounding box center [480, 328] width 574 height 388
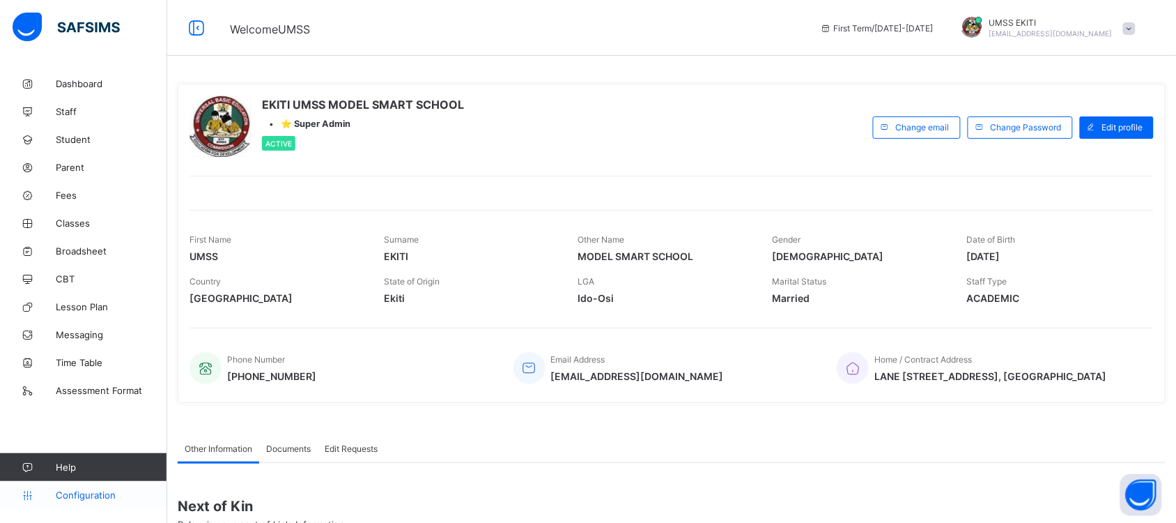
click at [109, 496] on span "Configuration" at bounding box center [111, 494] width 111 height 11
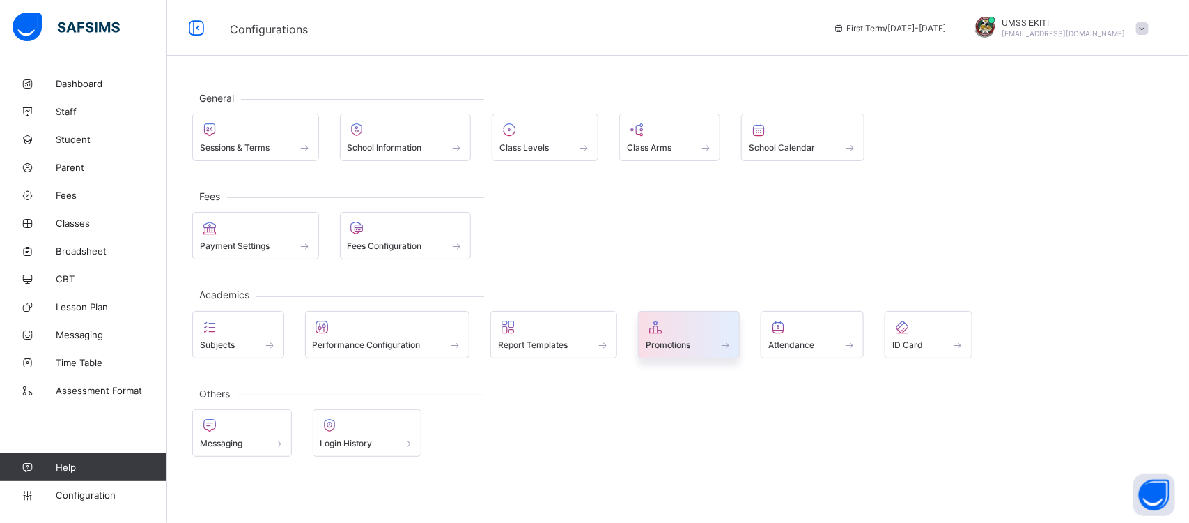
click at [674, 339] on span at bounding box center [689, 336] width 87 height 3
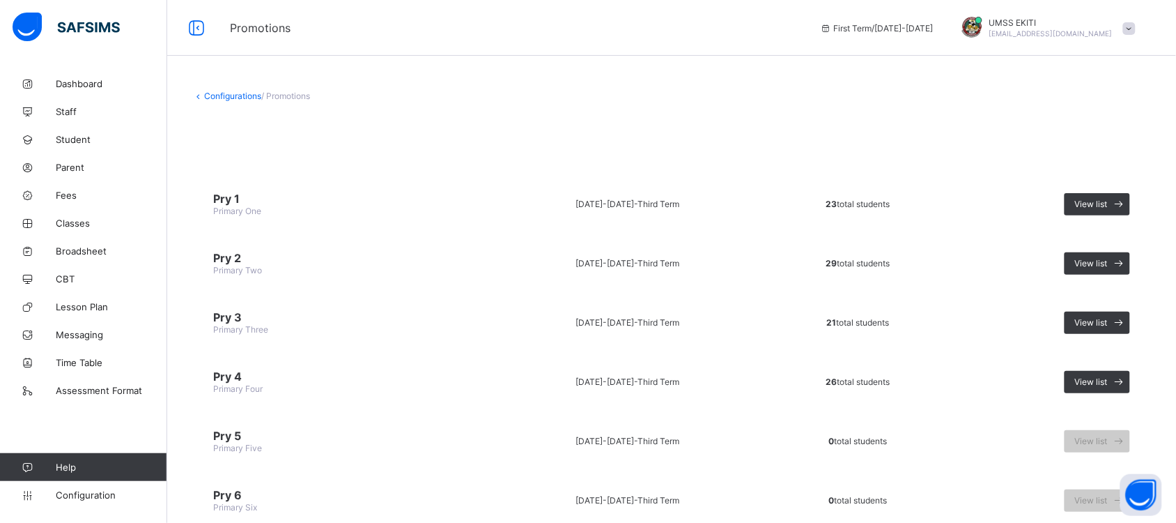
click at [674, 341] on td "[DATE]-[DATE] - Third Term" at bounding box center [628, 322] width 266 height 52
click at [1108, 317] on span "View list" at bounding box center [1091, 322] width 33 height 10
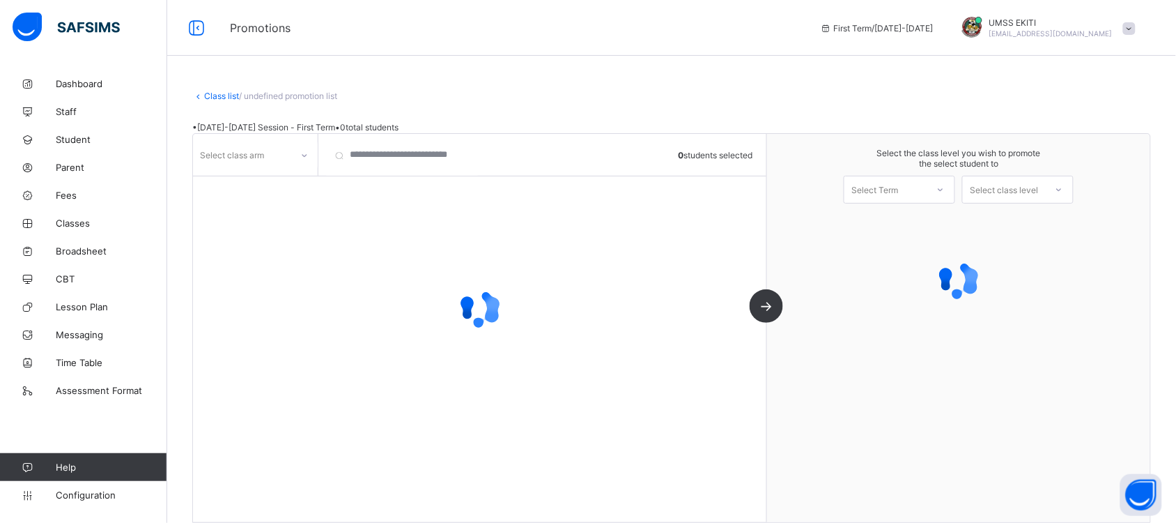
click at [1119, 317] on div at bounding box center [958, 279] width 383 height 125
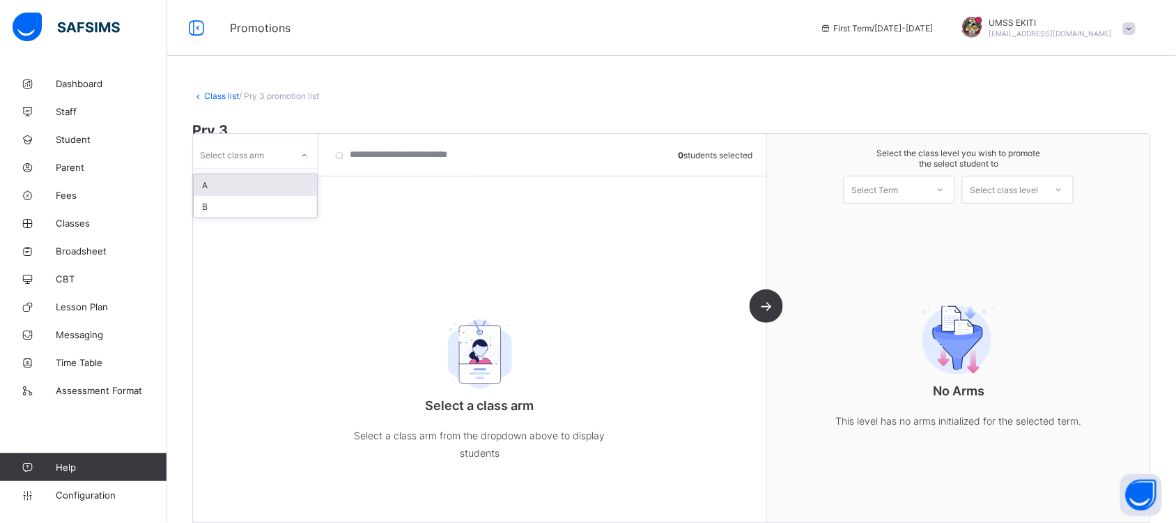
click at [304, 148] on icon at bounding box center [304, 155] width 8 height 14
click at [279, 176] on div "A" at bounding box center [255, 185] width 123 height 22
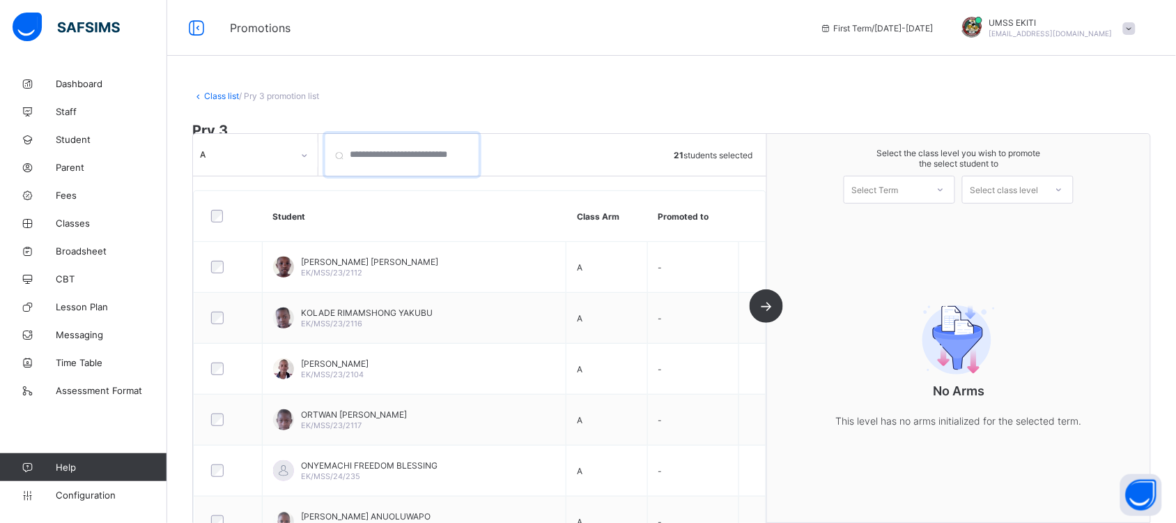
click at [446, 157] on input "search" at bounding box center [401, 155] width 153 height 42
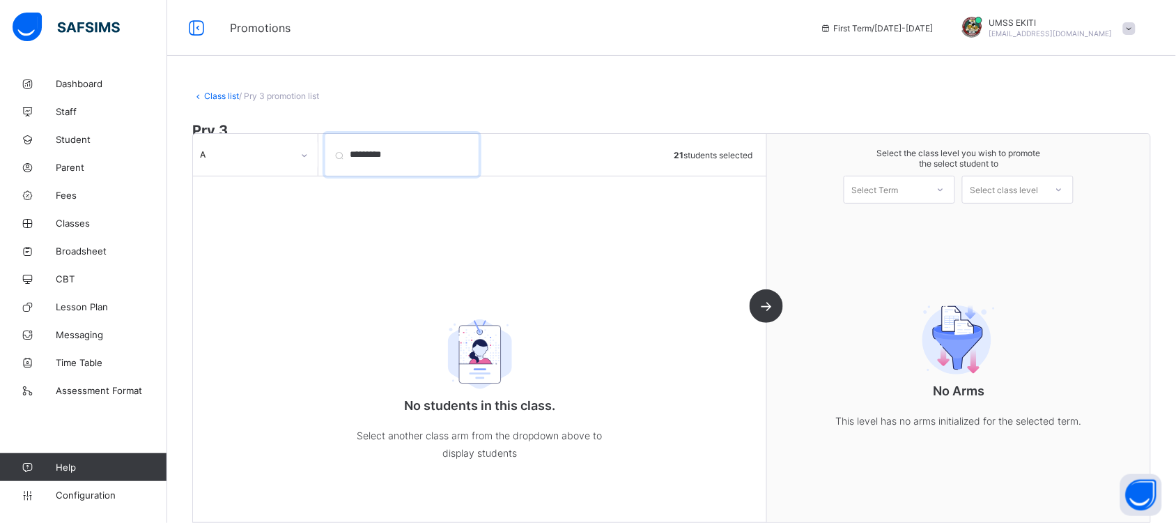
click at [423, 171] on input "*********" at bounding box center [401, 155] width 153 height 42
click at [426, 171] on input "*********" at bounding box center [401, 155] width 153 height 42
type input "*********"
click at [943, 188] on div at bounding box center [940, 190] width 25 height 24
click at [945, 210] on div "First Term [DATE]-[DATE]" at bounding box center [899, 226] width 110 height 32
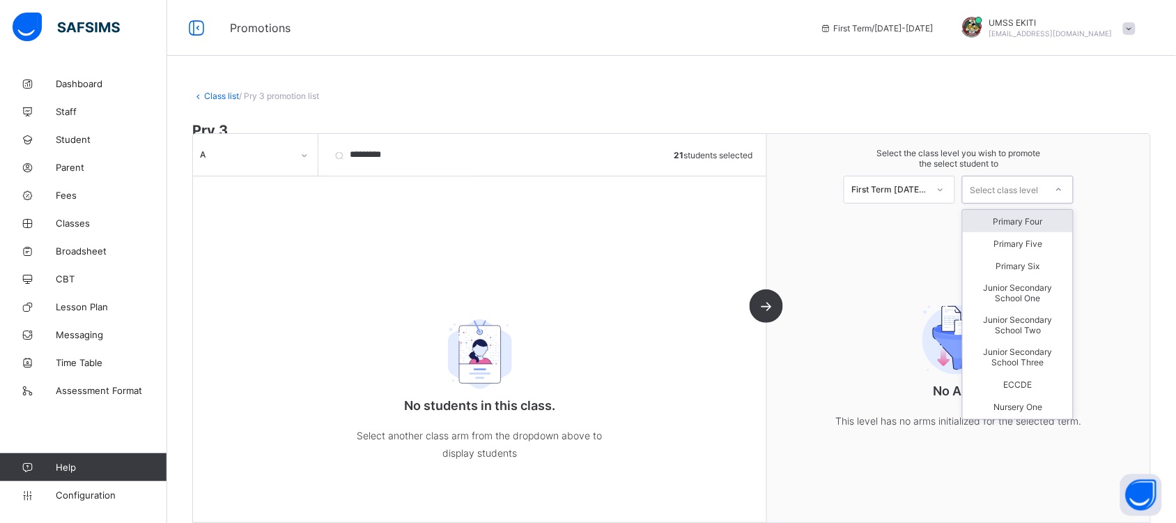
click at [1030, 193] on div "Select class level" at bounding box center [1004, 190] width 68 height 28
click at [1049, 216] on div "Primary Four" at bounding box center [1018, 221] width 110 height 22
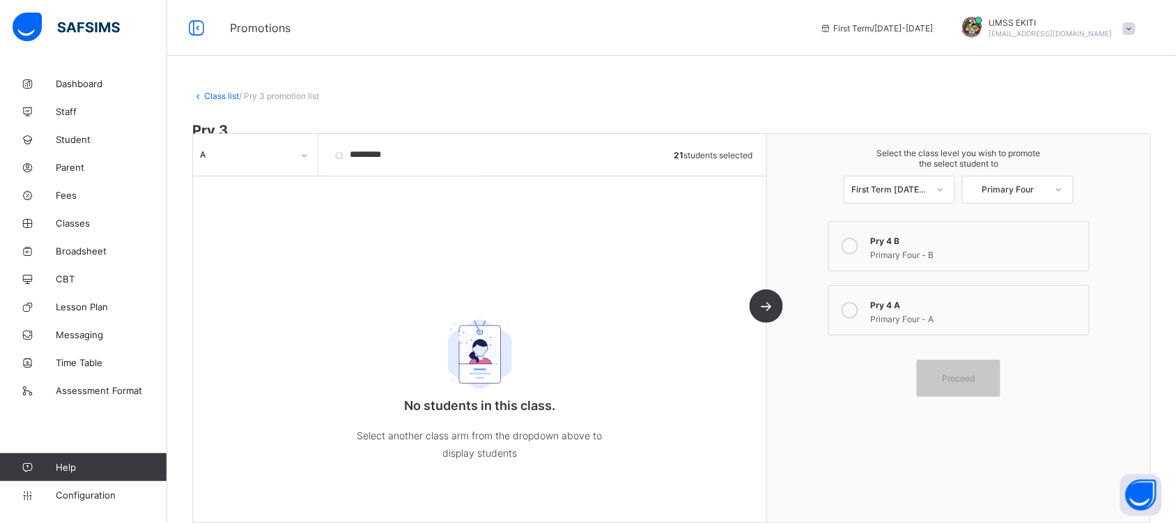
click at [858, 311] on icon at bounding box center [850, 310] width 17 height 17
drag, startPoint x: 865, startPoint y: 311, endPoint x: 851, endPoint y: 380, distance: 71.1
click at [851, 380] on div "Pry 4 B Primary Four - B Pry 4 A Primary Four - A Proceed" at bounding box center [959, 309] width 268 height 176
click at [959, 366] on div "Proceed" at bounding box center [959, 378] width 84 height 37
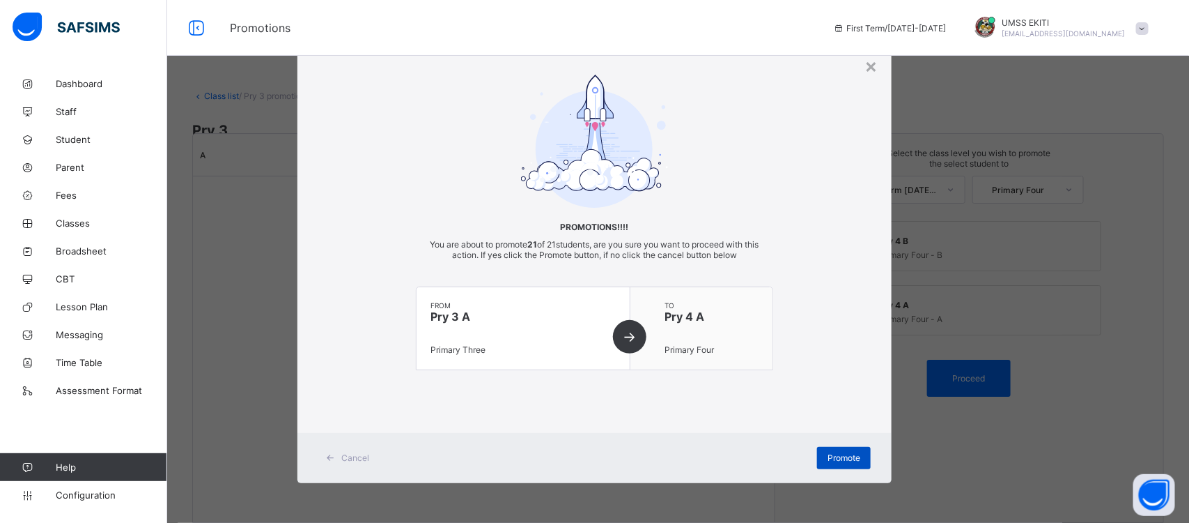
click at [833, 454] on span "Promote" at bounding box center [844, 457] width 33 height 10
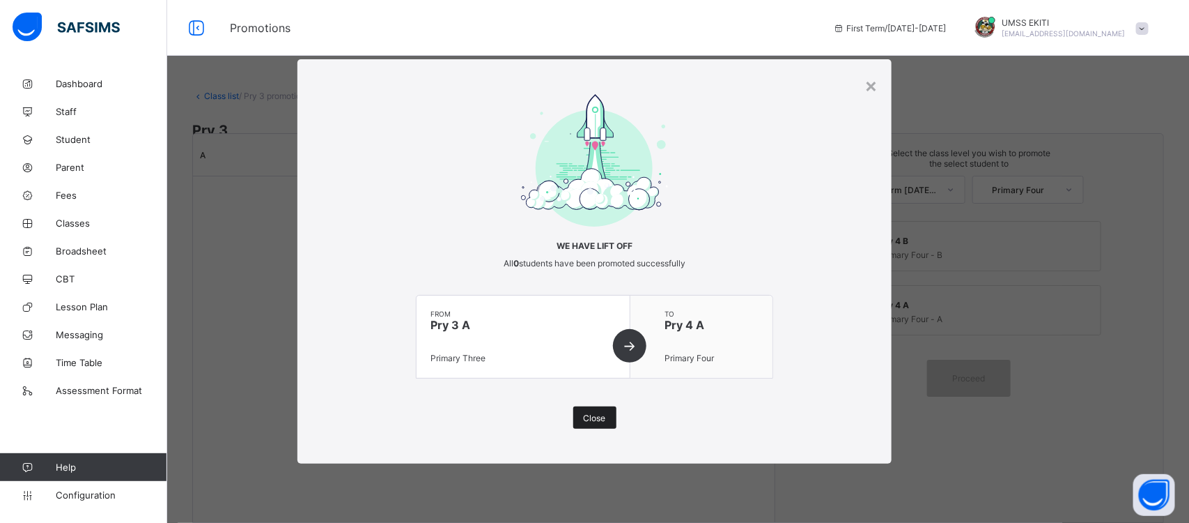
click at [592, 410] on div "Close" at bounding box center [594, 417] width 43 height 22
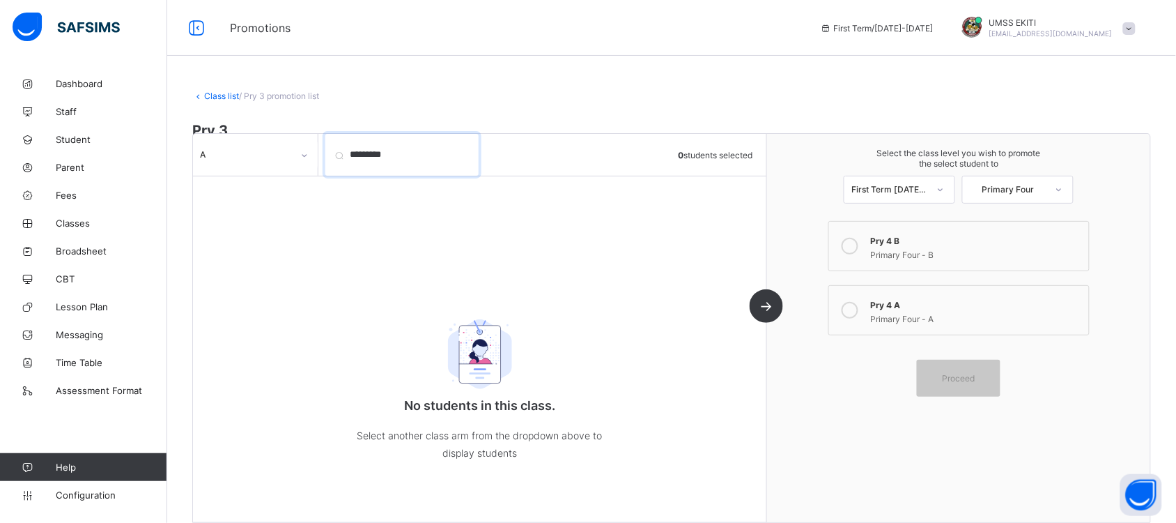
click at [349, 159] on input "*********" at bounding box center [401, 155] width 153 height 42
click at [465, 155] on input "*********" at bounding box center [401, 155] width 153 height 42
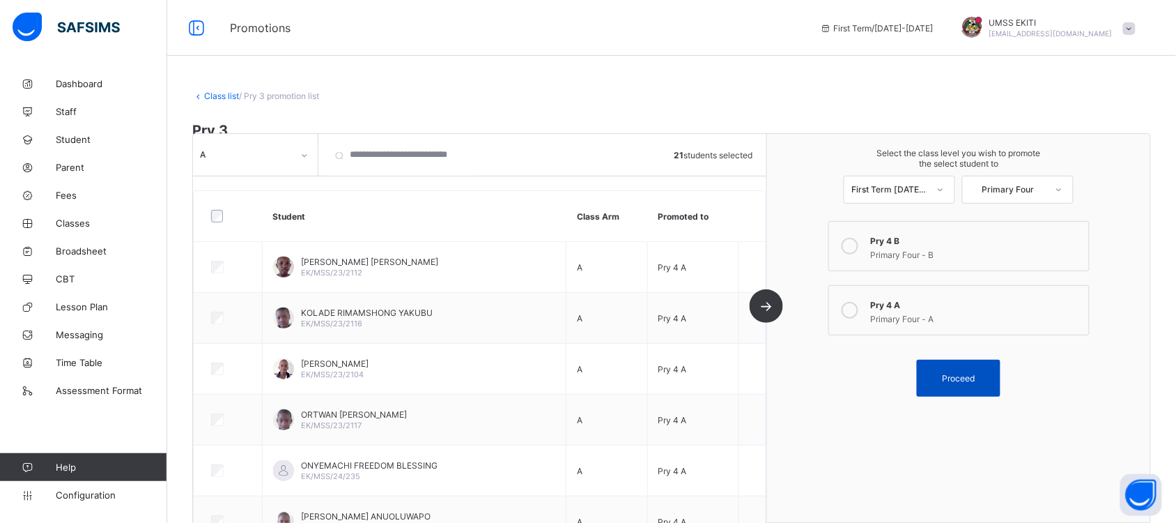
click at [975, 373] on span "Proceed" at bounding box center [959, 378] width 33 height 10
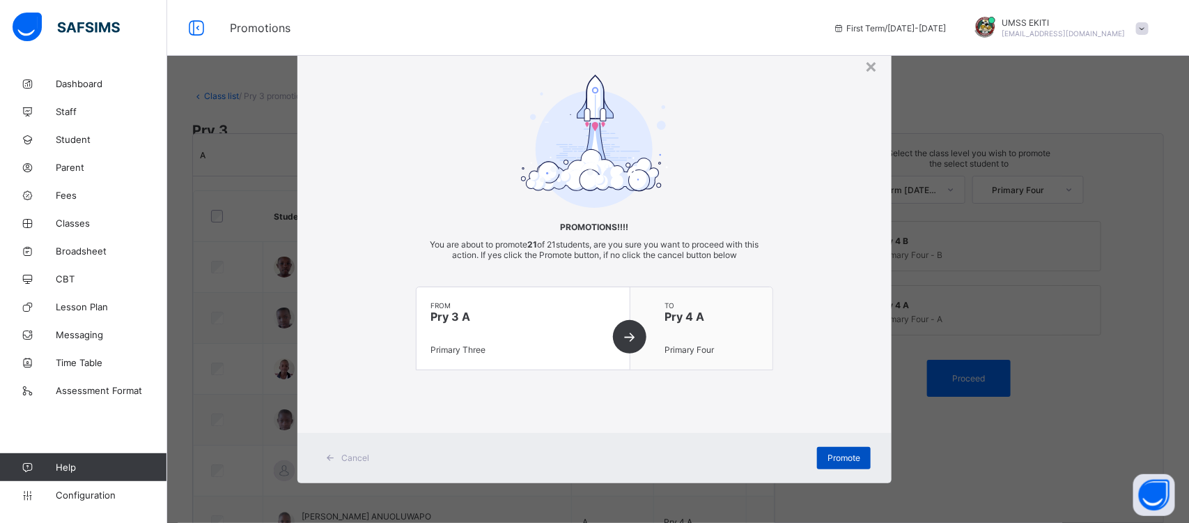
click at [835, 452] on span "Promote" at bounding box center [844, 457] width 33 height 10
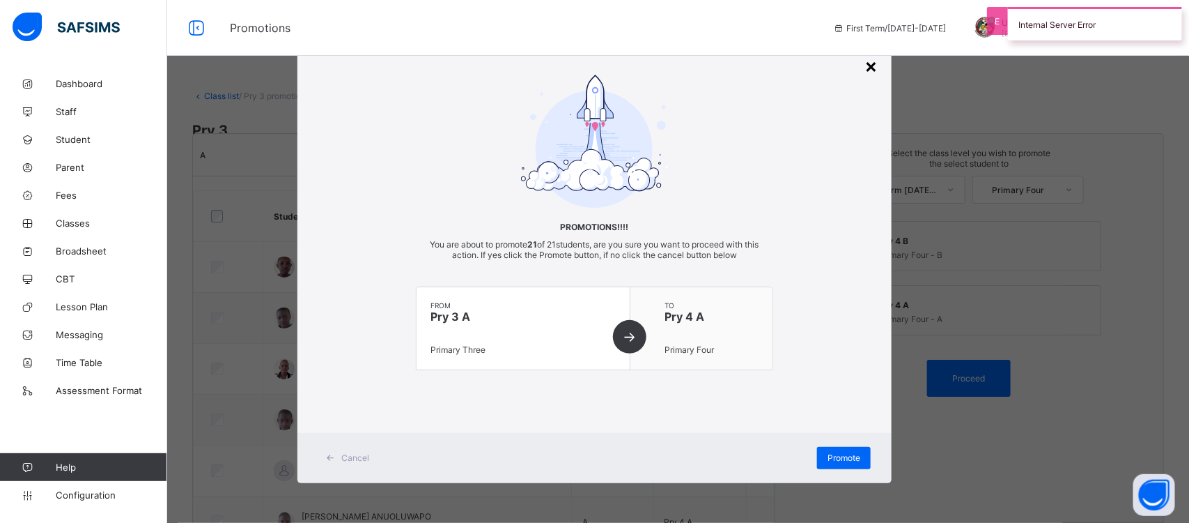
click at [872, 59] on div "×" at bounding box center [871, 66] width 13 height 24
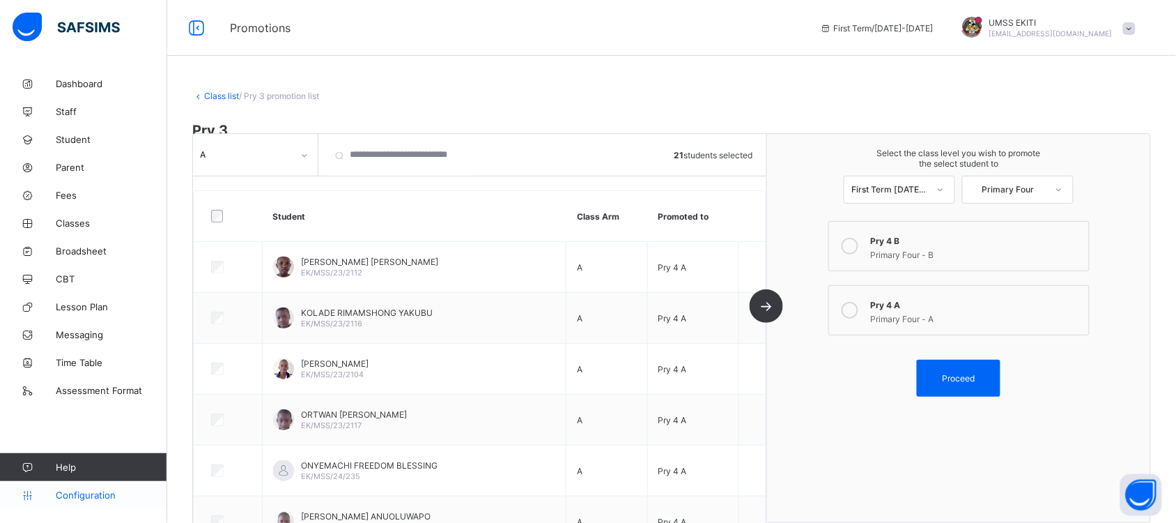
click at [99, 496] on span "Configuration" at bounding box center [111, 494] width 111 height 11
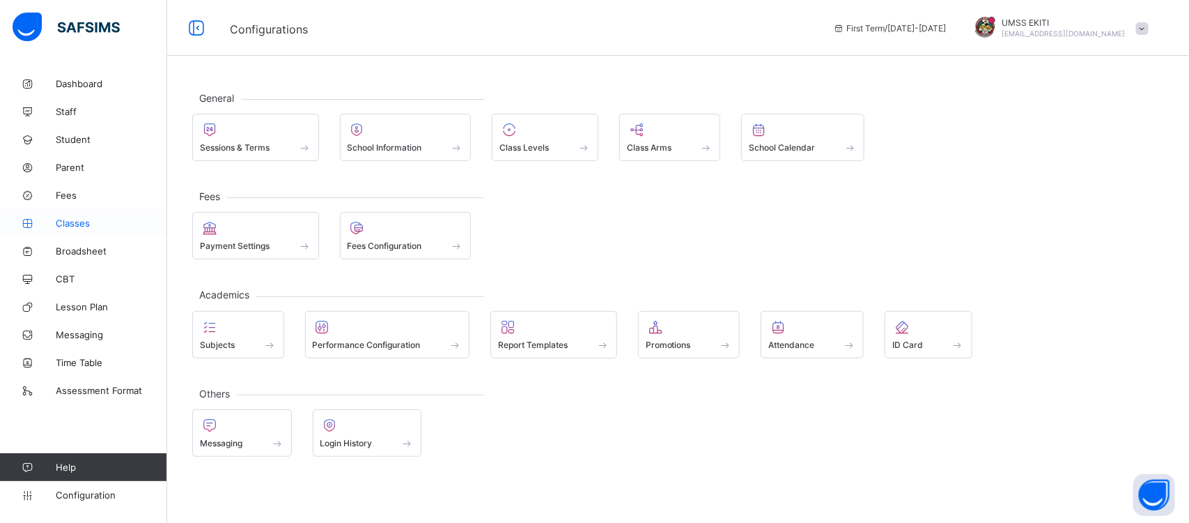
click at [82, 218] on span "Classes" at bounding box center [111, 222] width 111 height 11
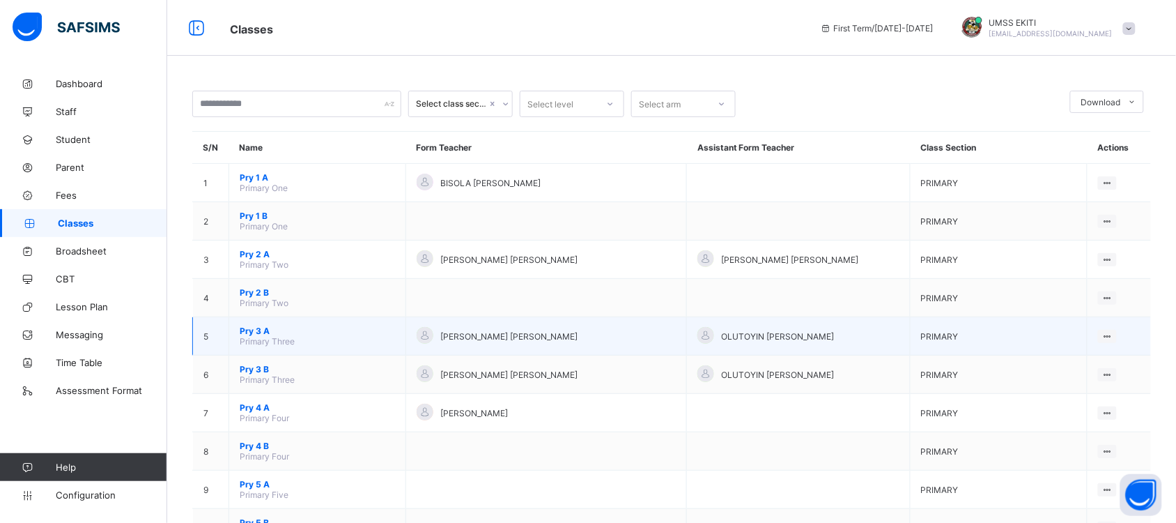
click at [272, 325] on span "Pry 3 A" at bounding box center [317, 330] width 155 height 10
